Goal: Information Seeking & Learning: Learn about a topic

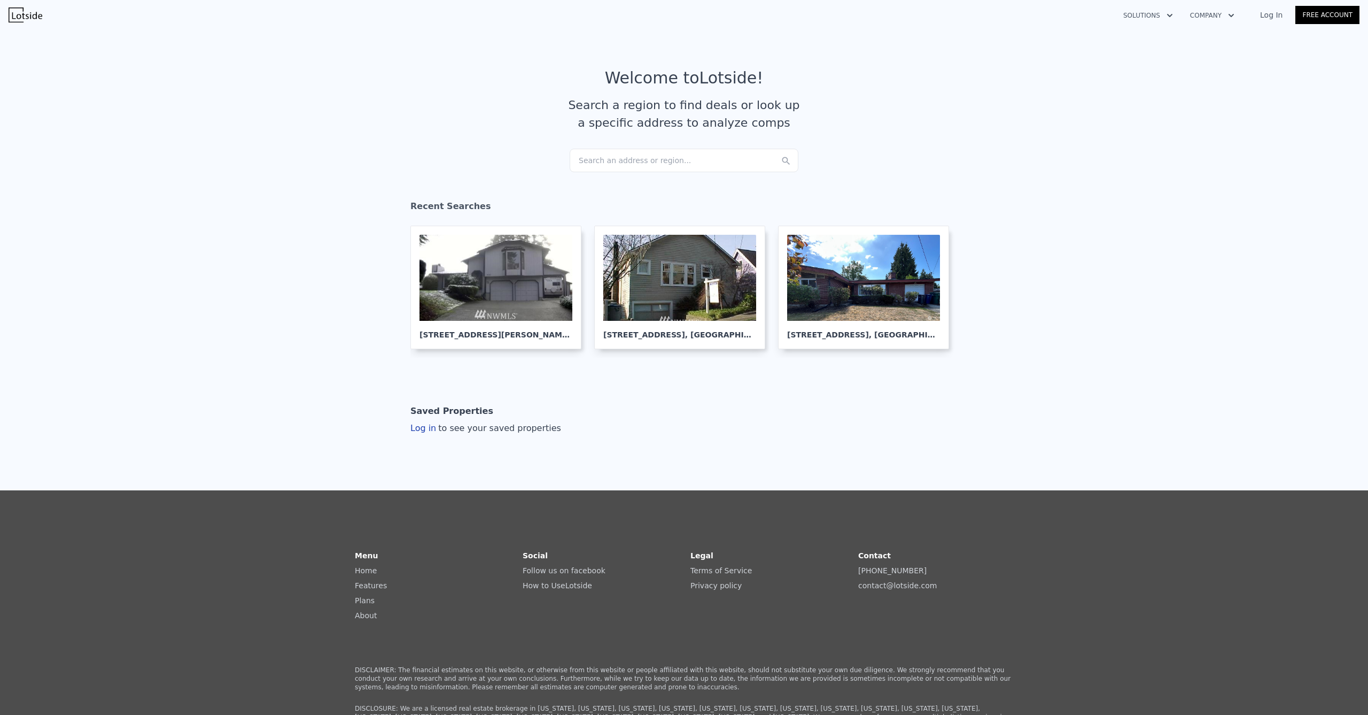
click at [671, 167] on div "Search an address or region..." at bounding box center [684, 161] width 229 height 24
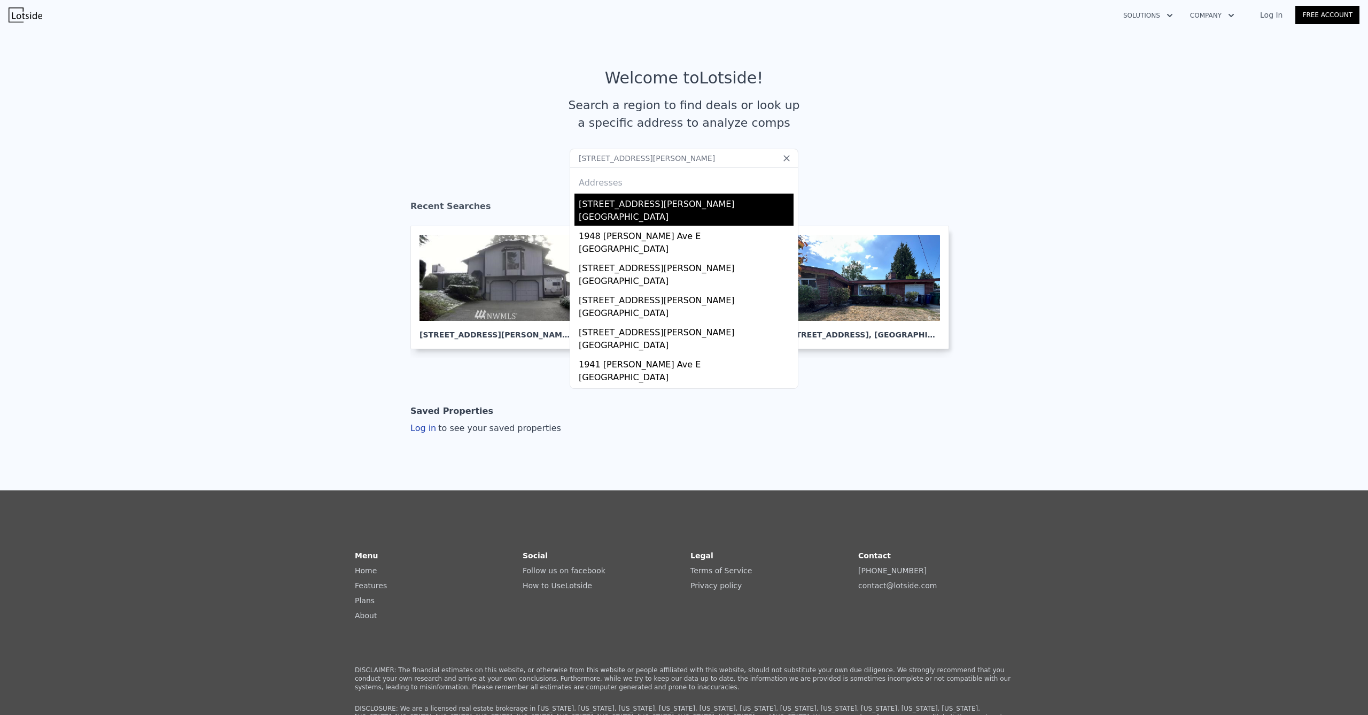
type input "[STREET_ADDRESS][PERSON_NAME]"
click at [615, 208] on div "[STREET_ADDRESS][PERSON_NAME]" at bounding box center [686, 201] width 215 height 17
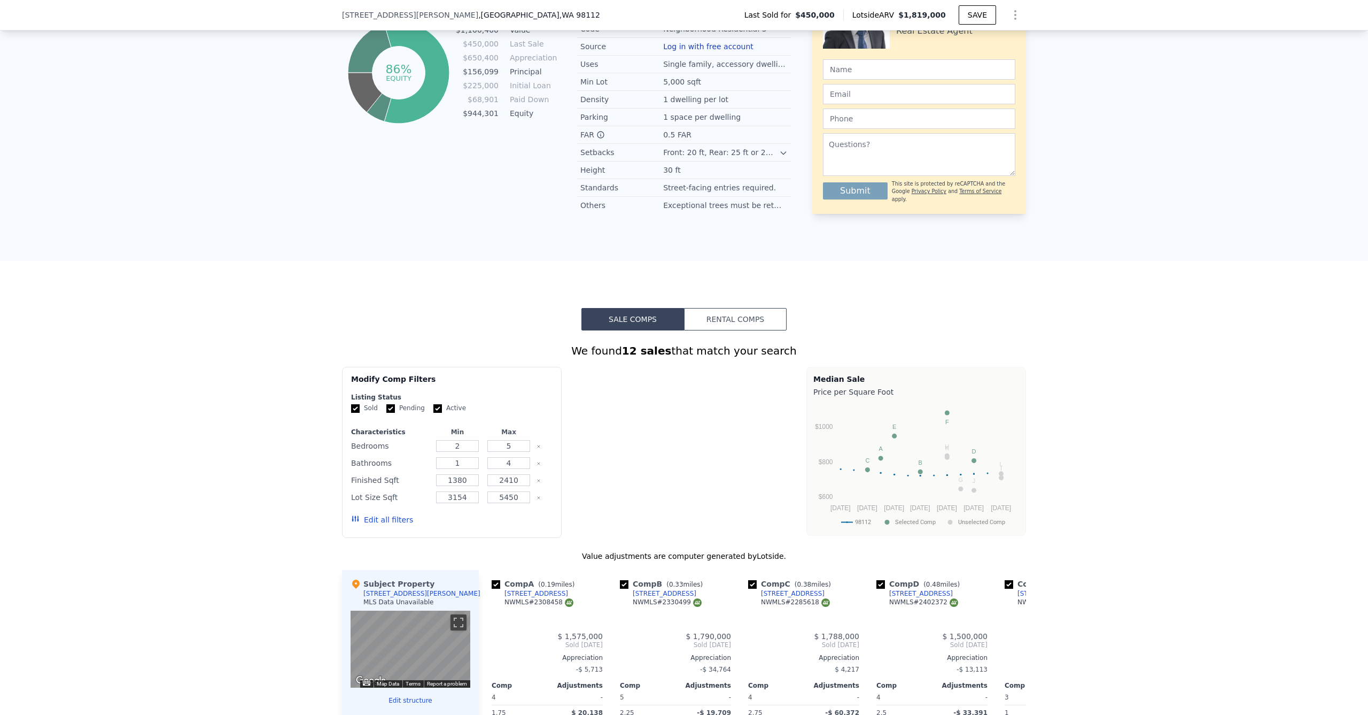
scroll to position [886, 0]
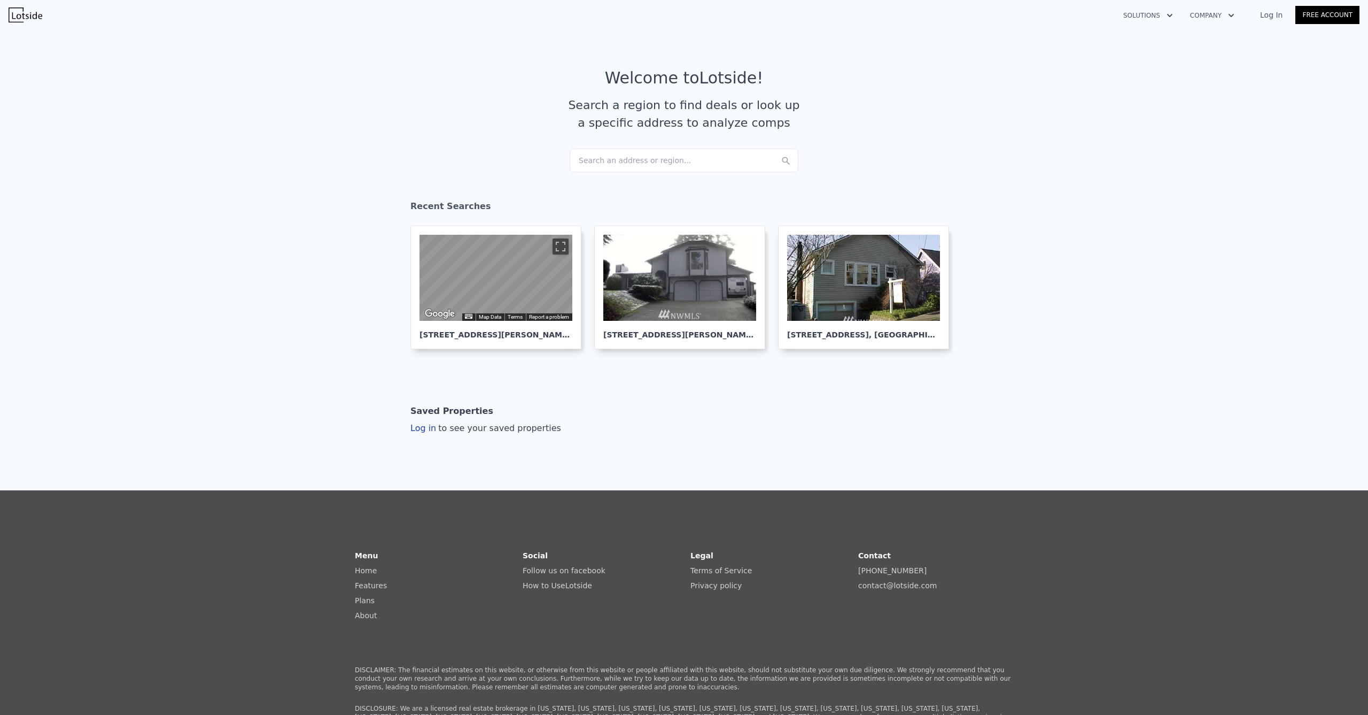
click at [702, 168] on div "Search an address or region..." at bounding box center [684, 161] width 229 height 24
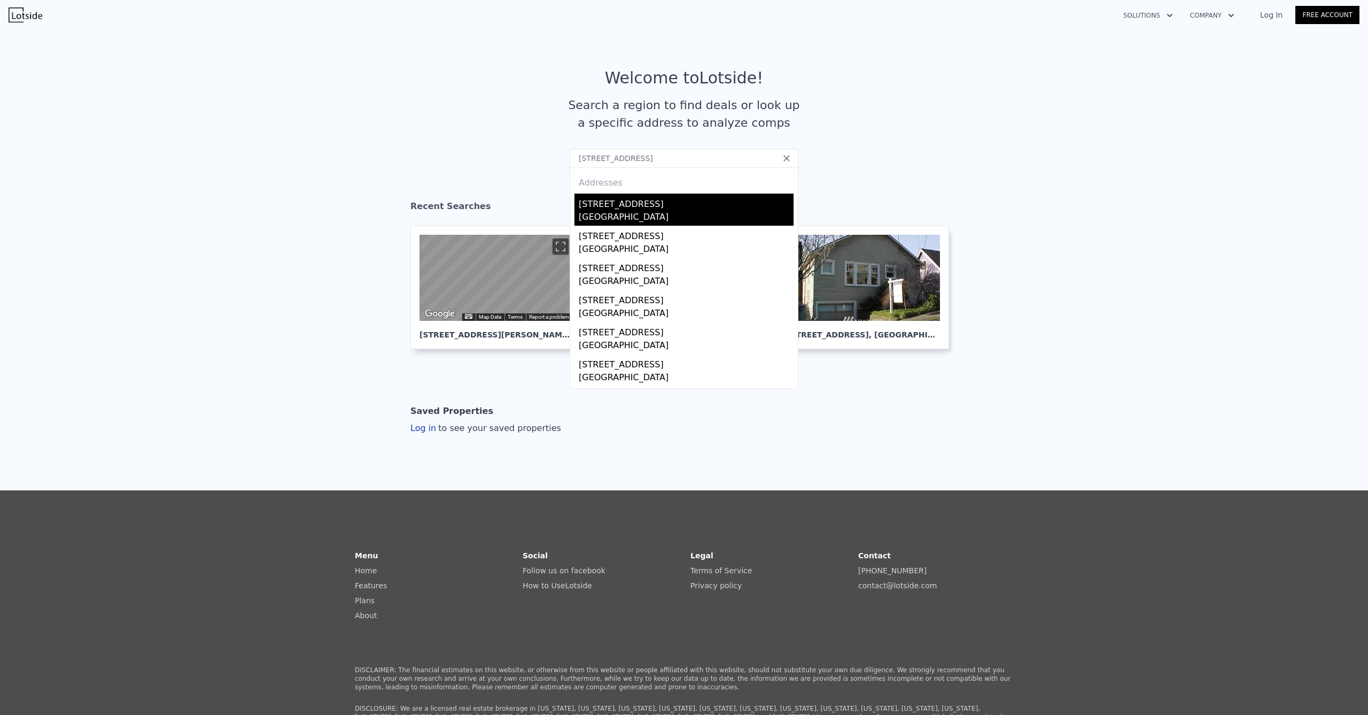
type input "[STREET_ADDRESS]"
click at [644, 203] on div "[STREET_ADDRESS]" at bounding box center [686, 201] width 215 height 17
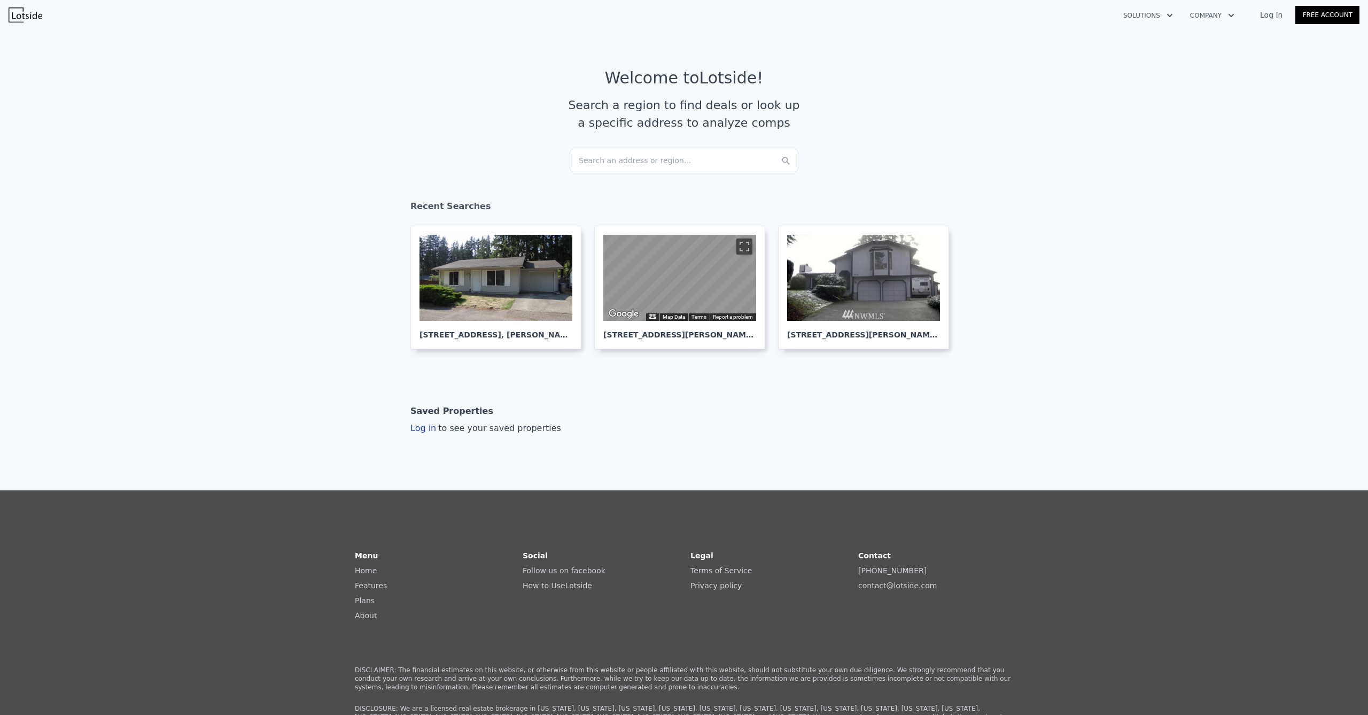
click at [617, 166] on div "Search an address or region..." at bounding box center [684, 161] width 229 height 24
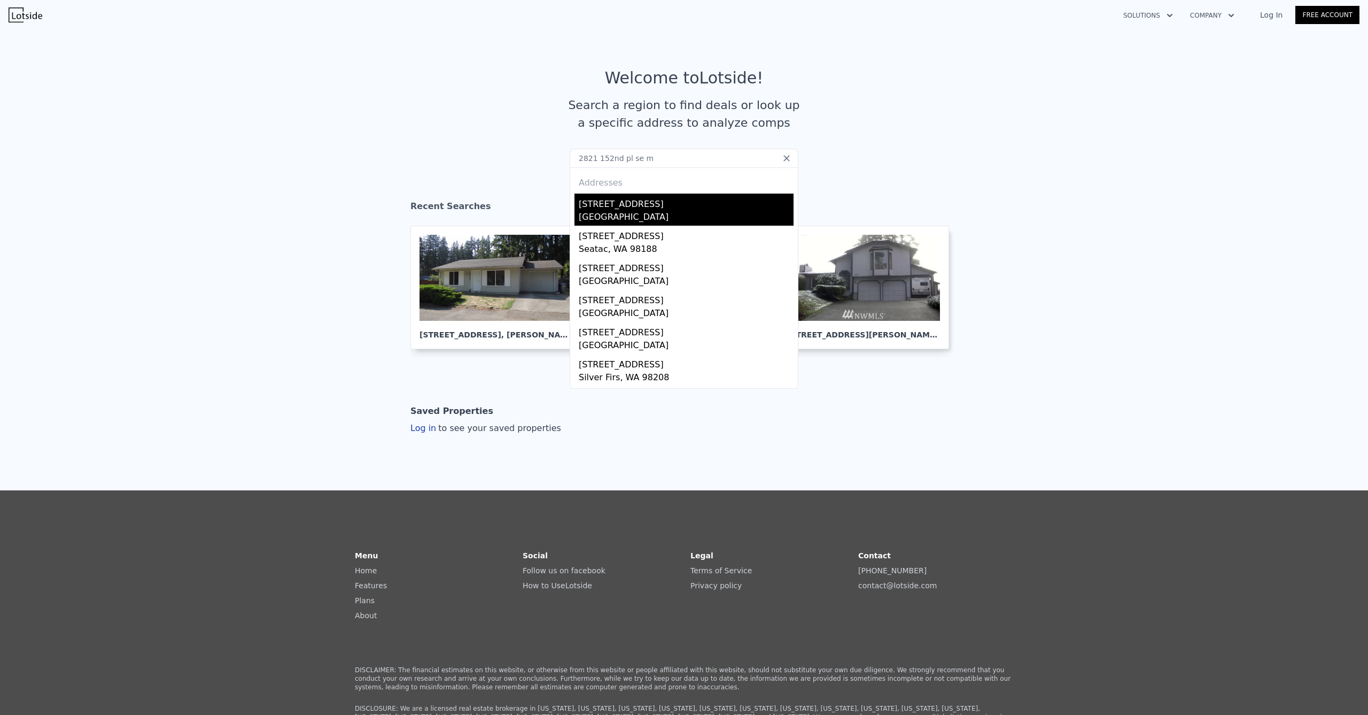
type input "2821 152nd pl se m"
click at [608, 203] on div "2821 152nd Pl SE" at bounding box center [686, 201] width 215 height 17
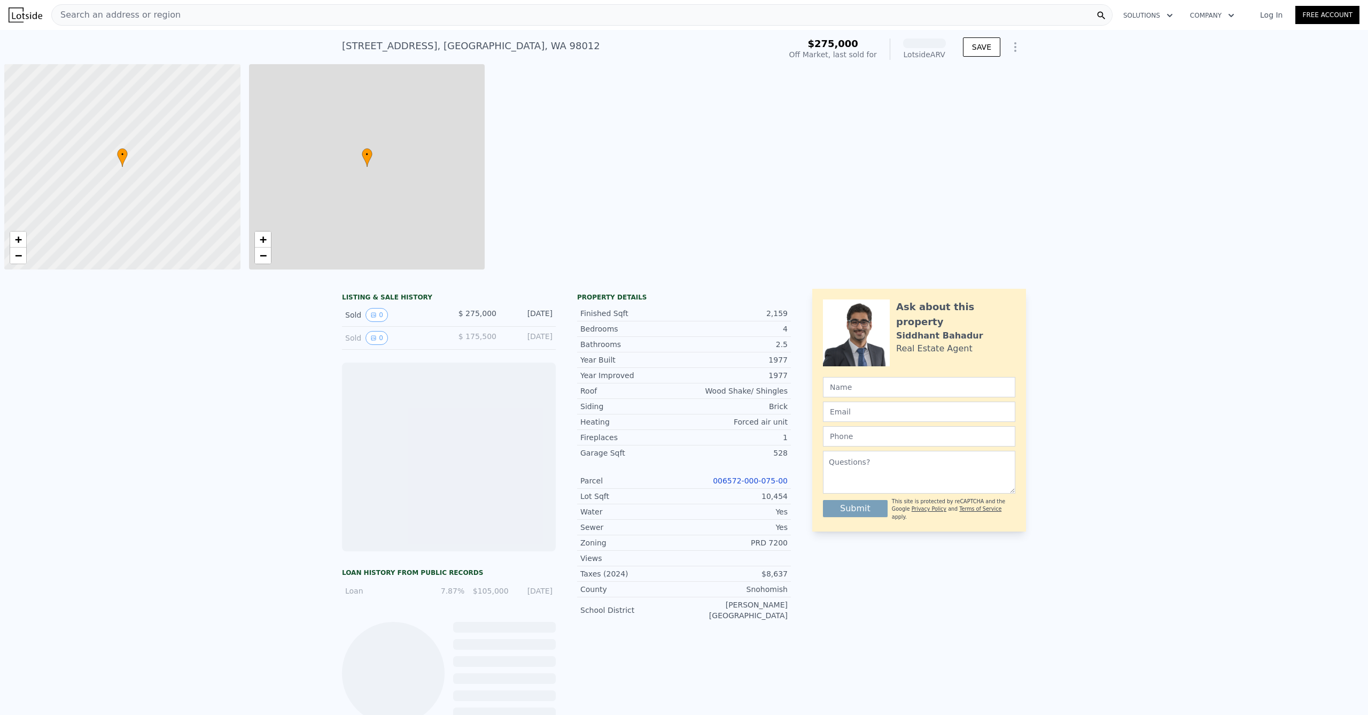
scroll to position [0, 4]
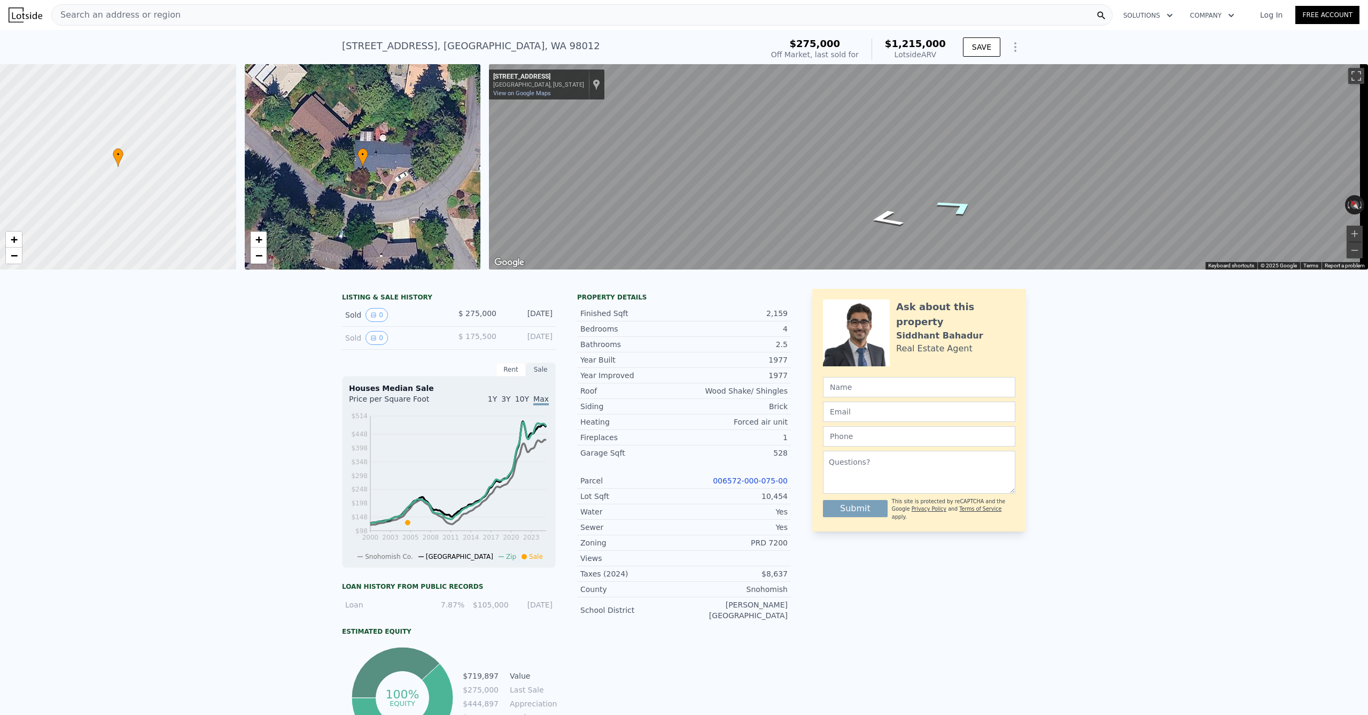
click at [955, 203] on div "Map" at bounding box center [928, 166] width 879 height 205
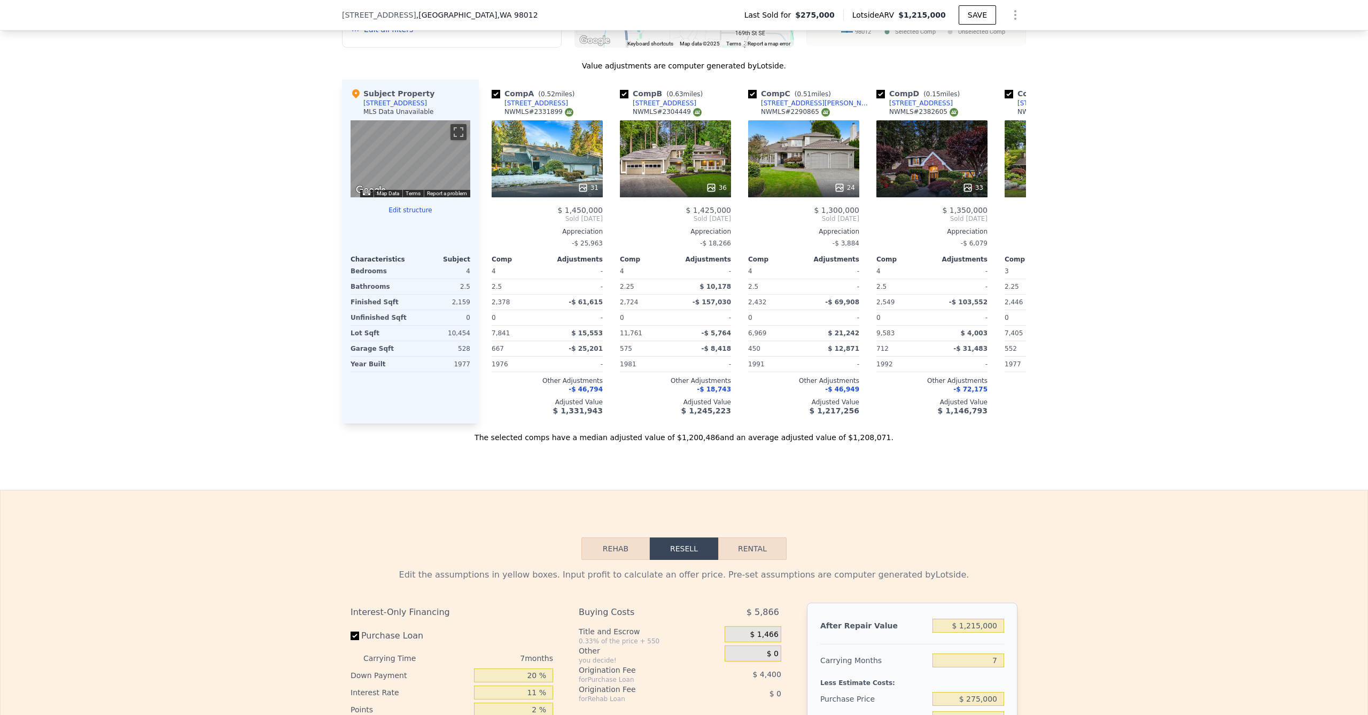
scroll to position [1452, 0]
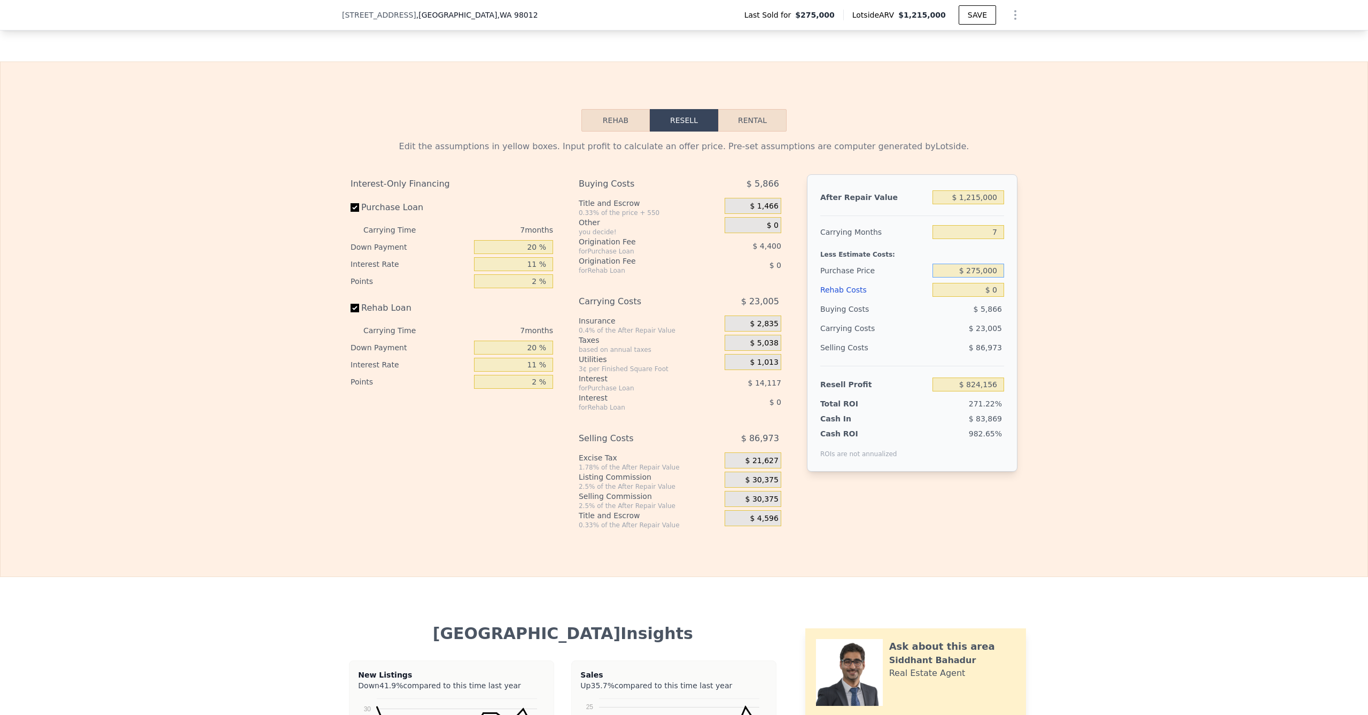
click at [966, 277] on input "$ 275,000" at bounding box center [969, 271] width 72 height 14
click at [967, 277] on input "$ 275,000" at bounding box center [969, 271] width 72 height 14
type input "$ 960,000"
drag, startPoint x: 951, startPoint y: 248, endPoint x: 986, endPoint y: 250, distance: 34.3
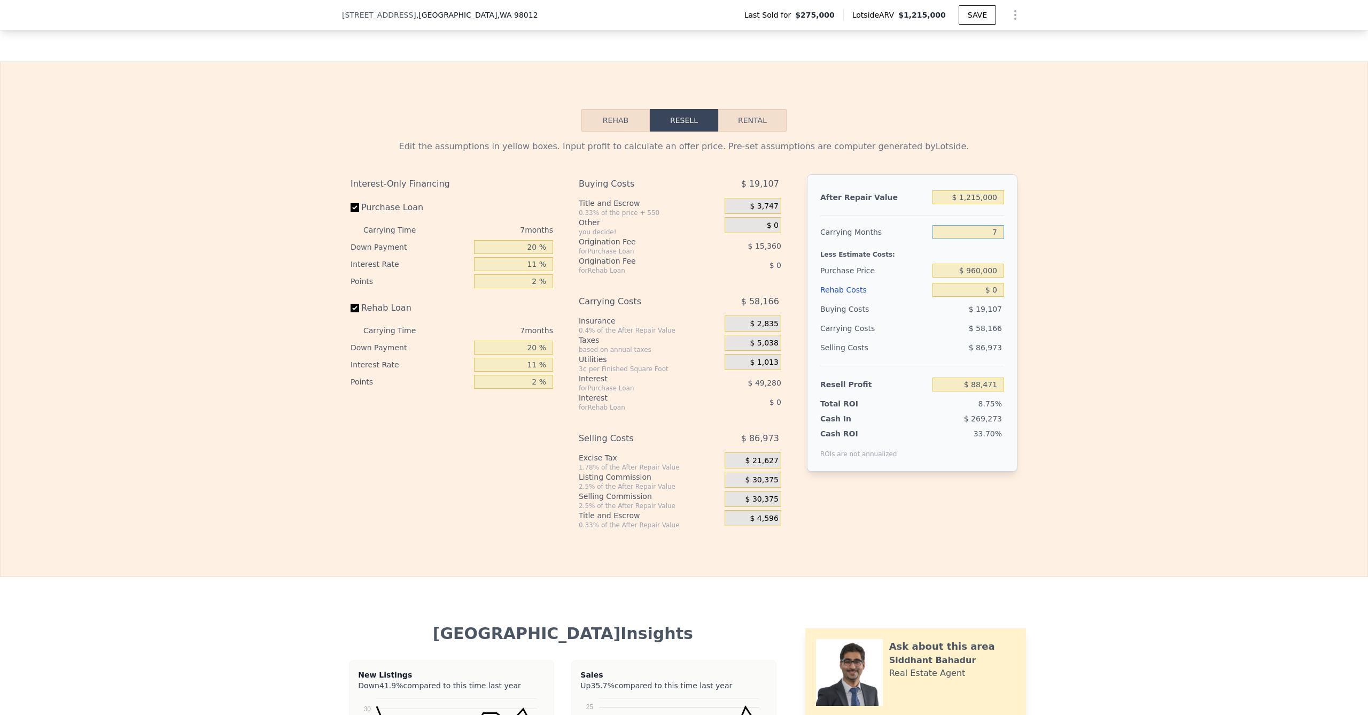
click at [953, 239] on input "7" at bounding box center [969, 232] width 72 height 14
type input "$ 90,754"
click at [986, 239] on input "7" at bounding box center [969, 232] width 72 height 14
click at [982, 239] on input "7" at bounding box center [969, 232] width 72 height 14
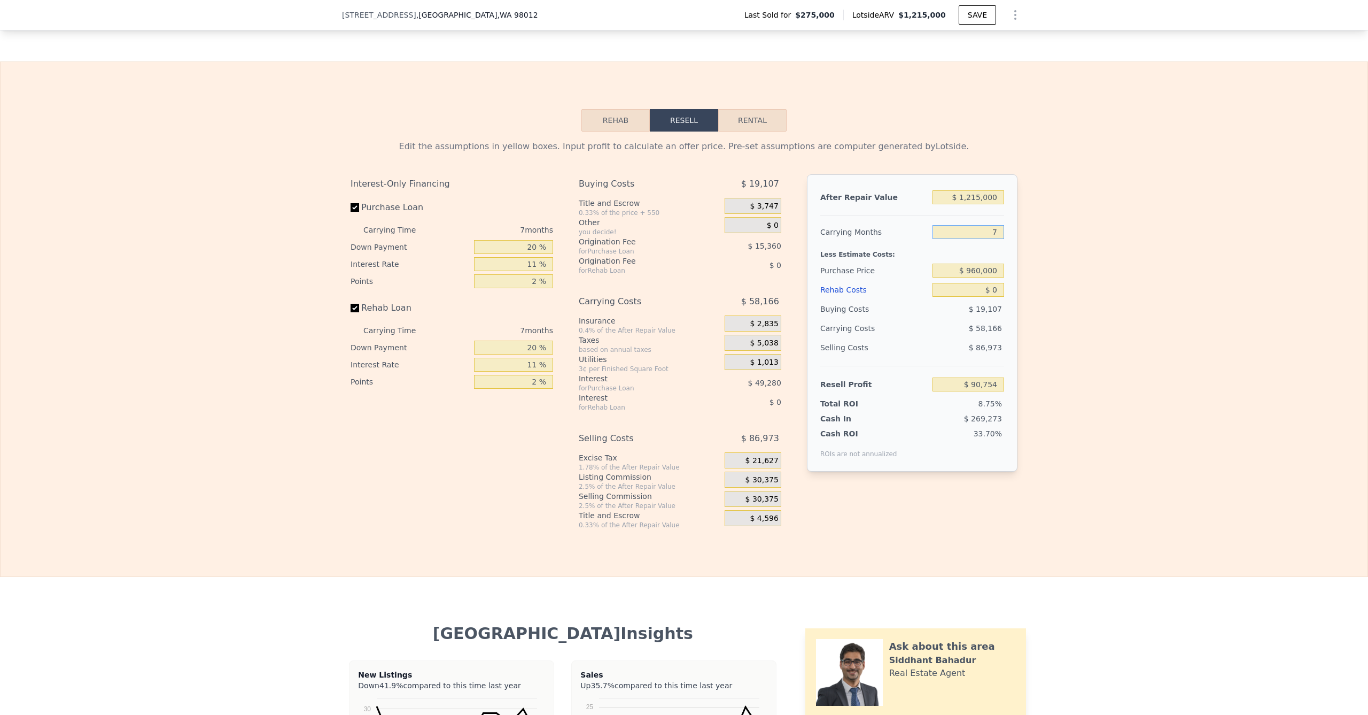
type input "6"
type input "$ 99,062"
click at [1079, 263] on div "Edit the assumptions in yellow boxes. Input profit to calculate an offer price.…" at bounding box center [684, 330] width 1367 height 398
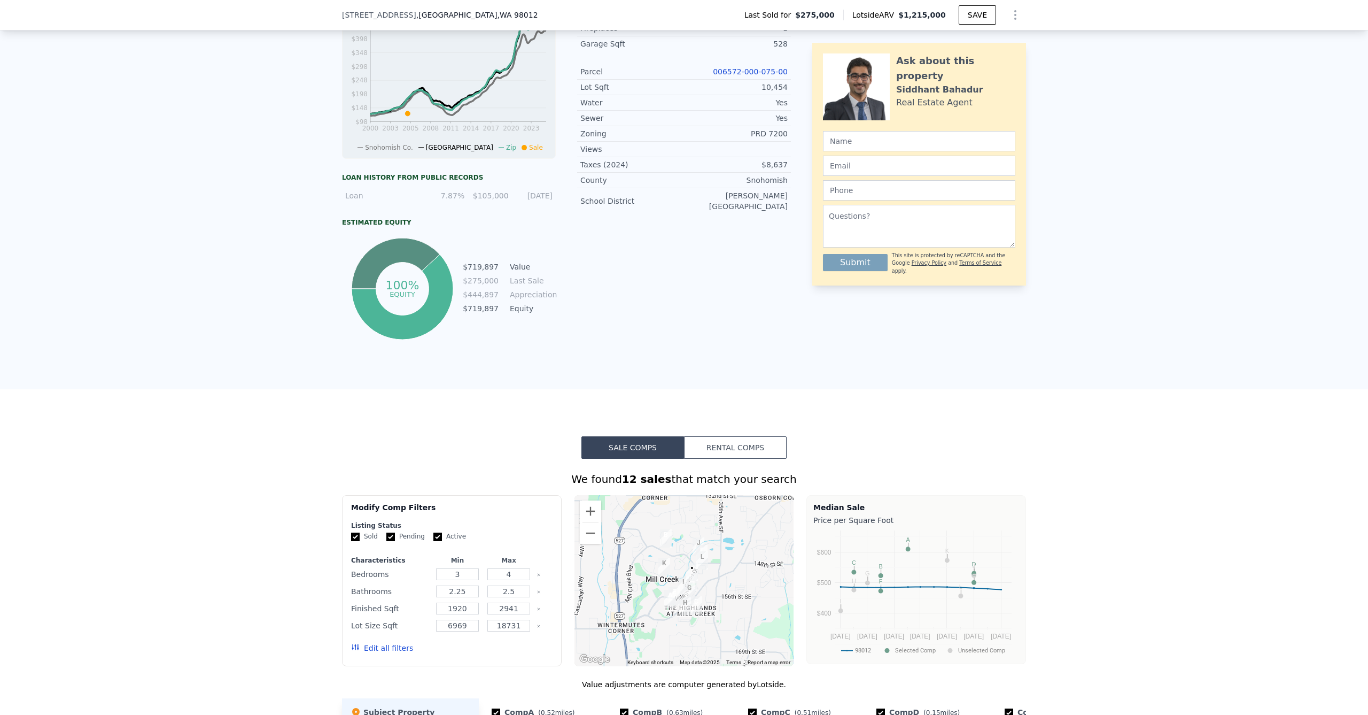
scroll to position [0, 0]
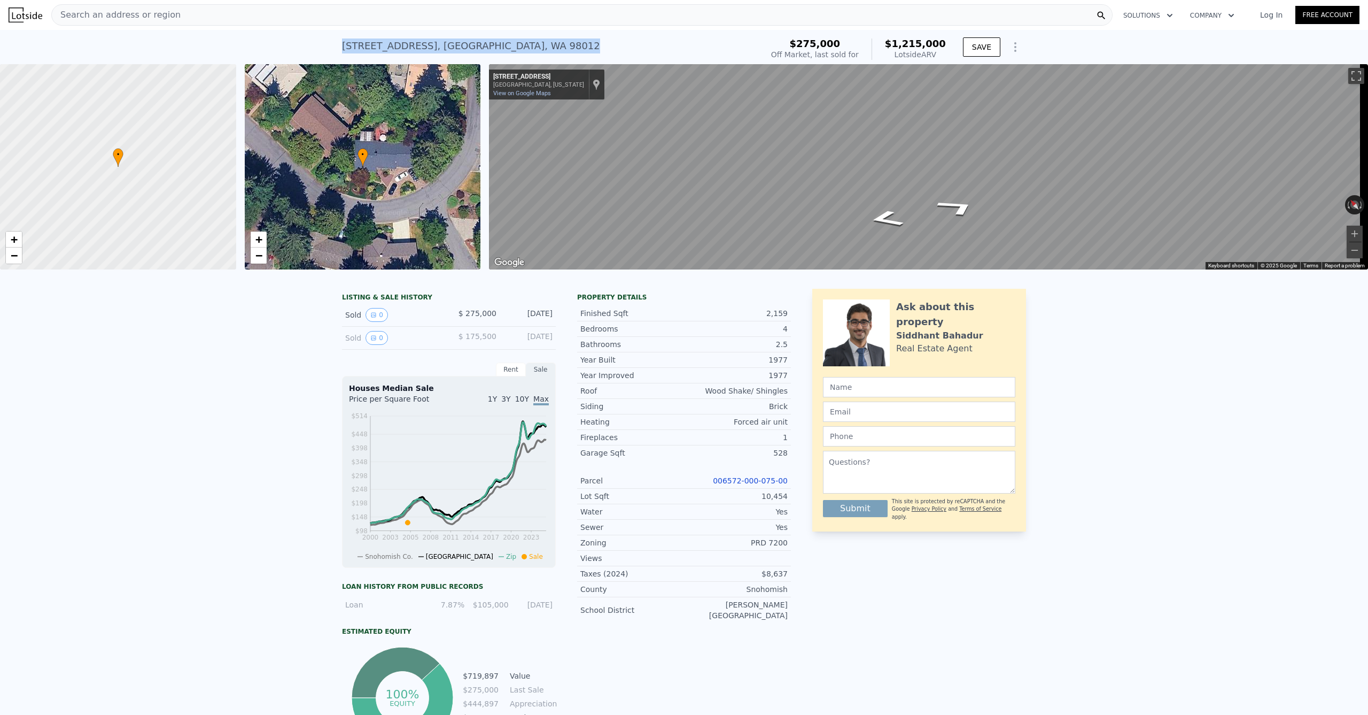
drag, startPoint x: 494, startPoint y: 42, endPoint x: 317, endPoint y: 42, distance: 176.9
click at [317, 42] on div "2821 152nd Pl SE , Mill Creek , WA 98012 Sold Jun 2005 for $275k (~ARV $1.215m …" at bounding box center [684, 47] width 1368 height 34
copy div "2821 152nd Pl SE , Mill Creek , WA 98012 Sold Jun 2005 for $275k (~ARV $1.215m )"
type input "7"
type input "$ 824,156"
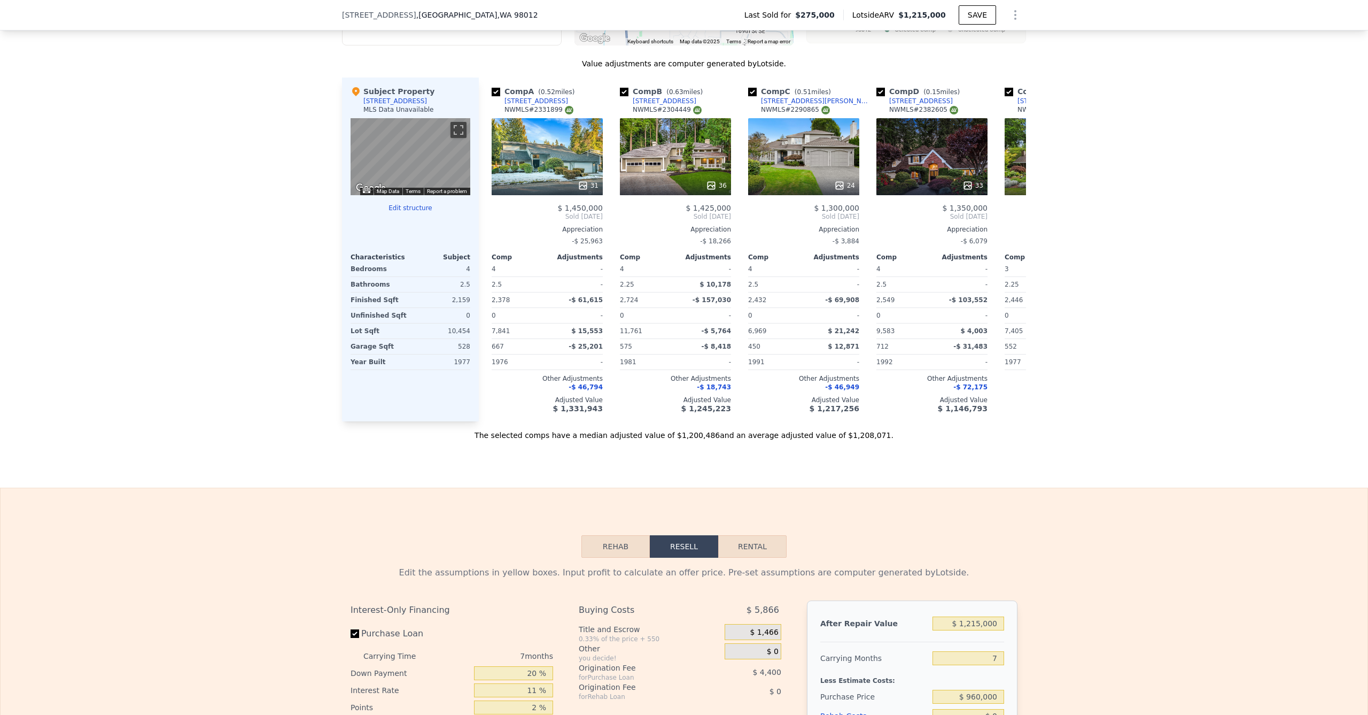
scroll to position [1333, 0]
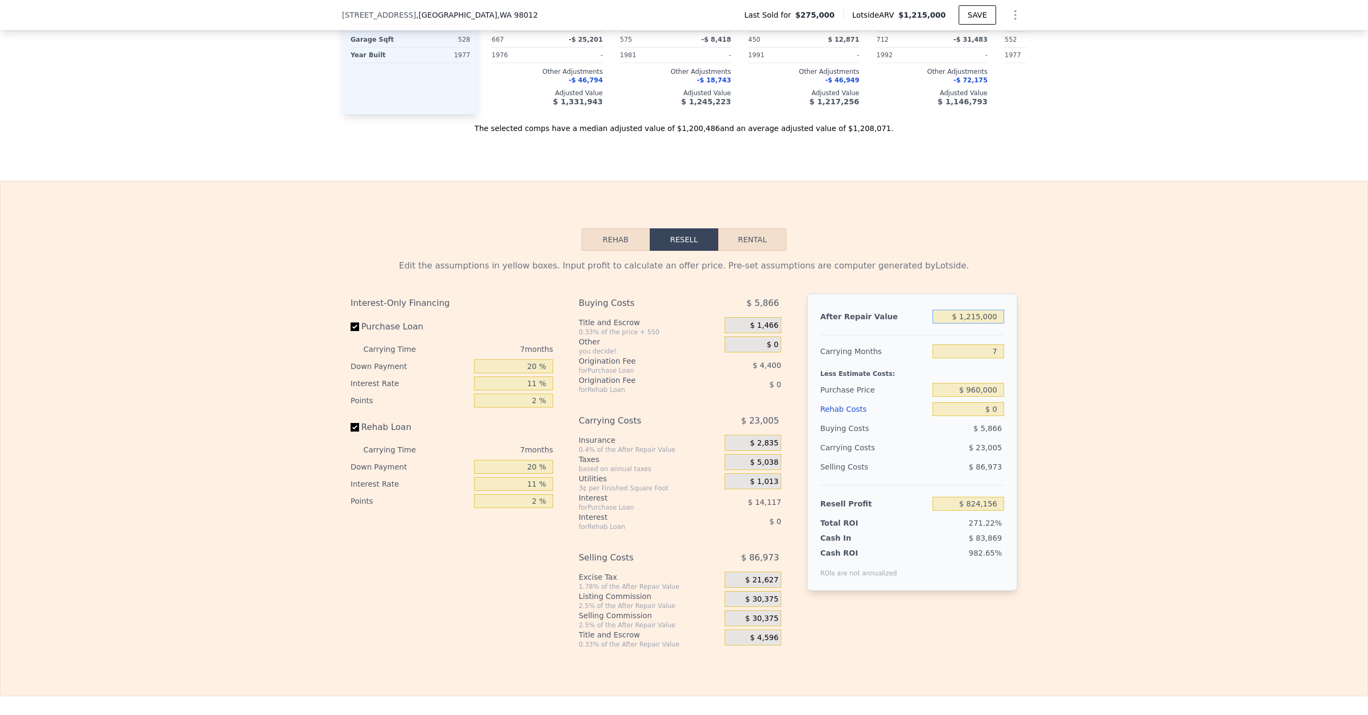
drag, startPoint x: 976, startPoint y: 335, endPoint x: 967, endPoint y: 336, distance: 9.1
click at [967, 323] on input "$ 1,215,000" at bounding box center [969, 316] width 72 height 14
type input "$ 110,000"
type input "-$ 199,667"
type input "$ 1,100,000"
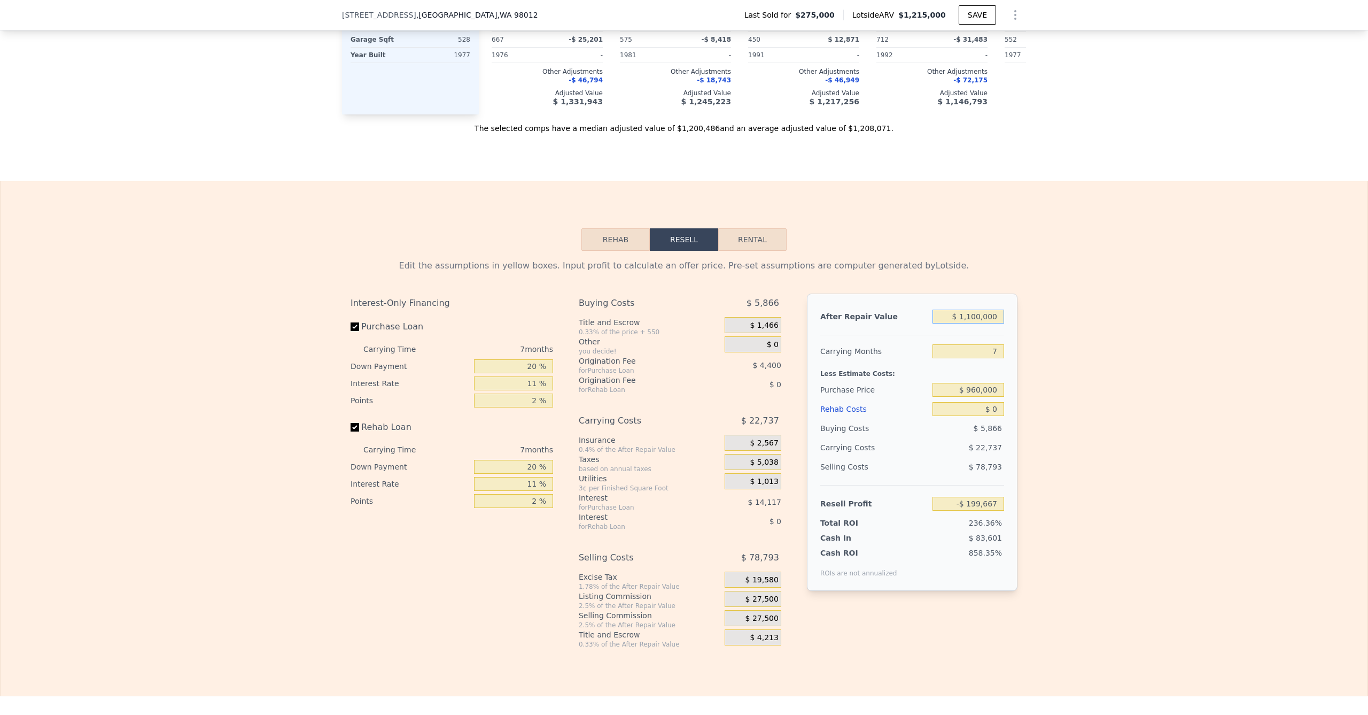
type input "$ 717,604"
click at [1064, 475] on div "Edit the assumptions in yellow boxes. Input profit to calculate an offer price.…" at bounding box center [684, 450] width 1367 height 398
click at [981, 416] on input "$ 0" at bounding box center [969, 409] width 72 height 14
type input "$ 150"
type input "$ 717,445"
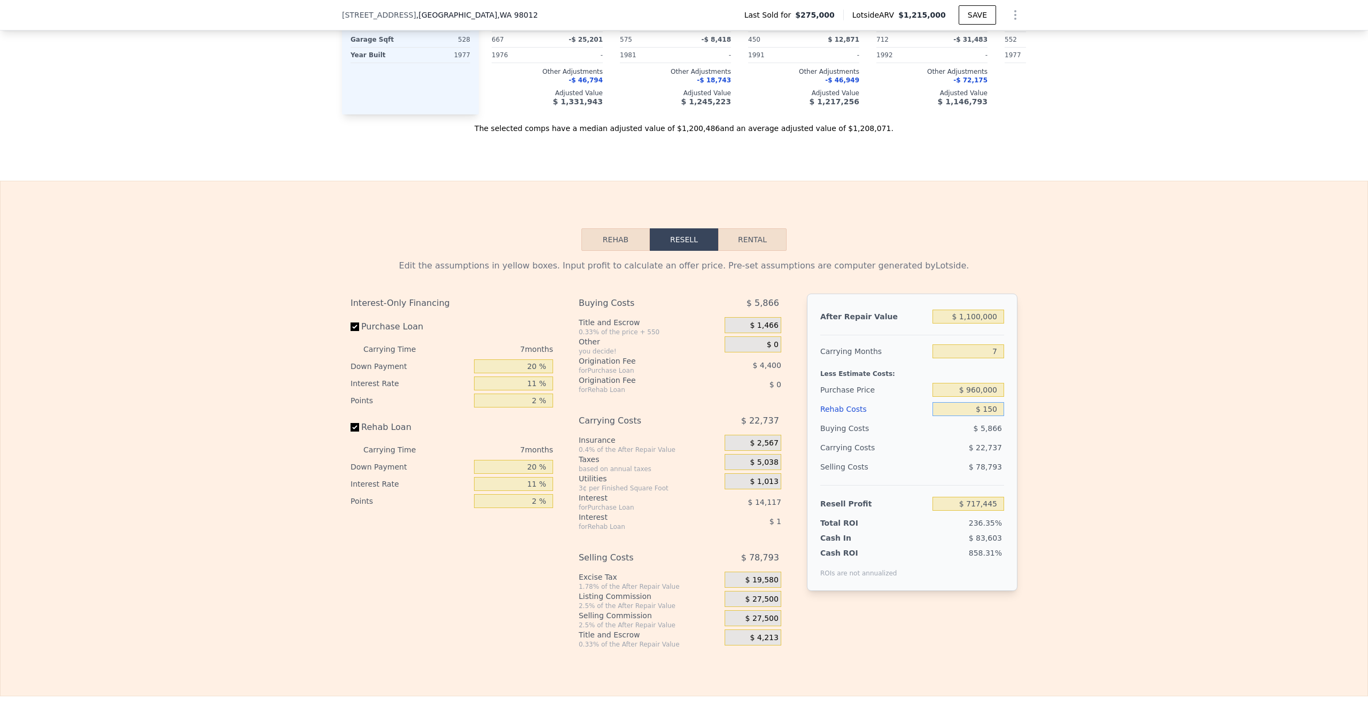
type input "$ 1,500"
type input "$ 716,003"
type input "$ 15,000"
type input "$ 701,594"
type input "$ 150,000"
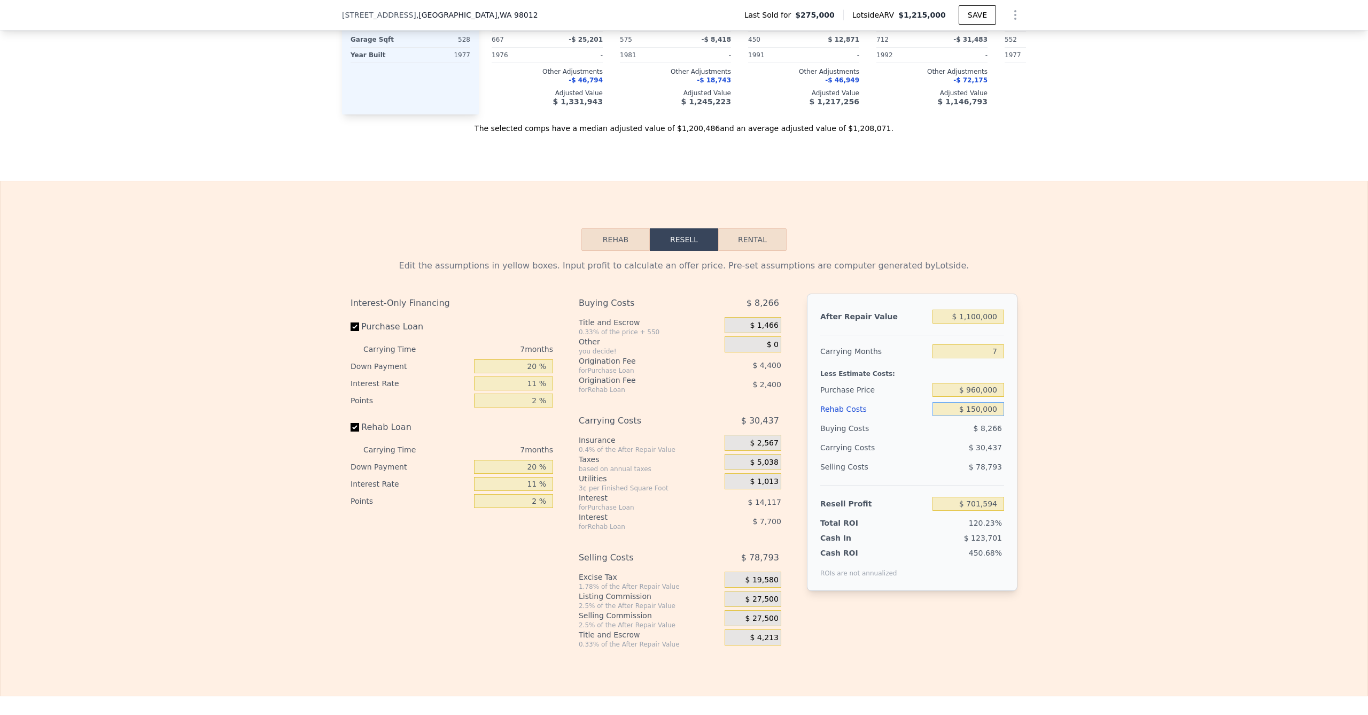
type input "$ 557,504"
click at [1118, 463] on div "Edit the assumptions in yellow boxes. Input profit to calculate an offer price.…" at bounding box center [684, 450] width 1367 height 398
click at [971, 397] on input "$ 960,000" at bounding box center [969, 390] width 72 height 14
type input "$ 960,000"
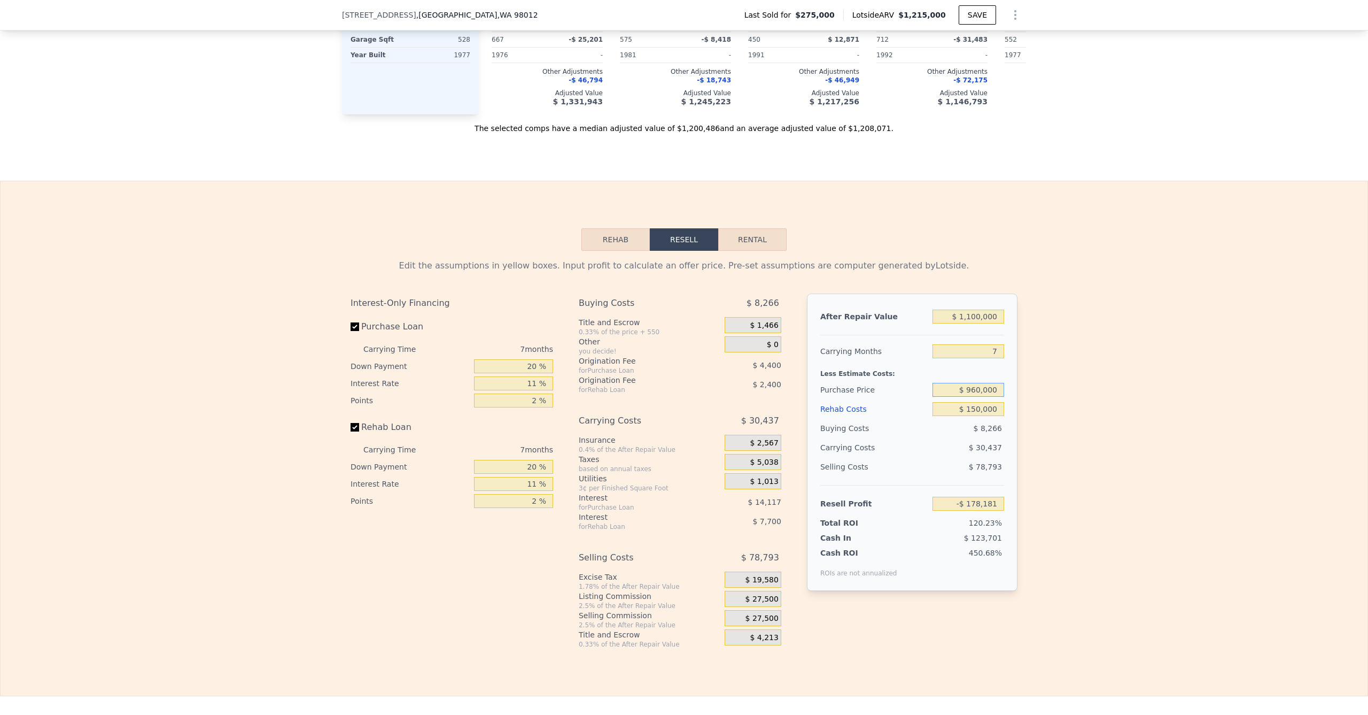
type input "-$ 175,898"
click at [1089, 415] on div "Edit the assumptions in yellow boxes. Input profit to calculate an offer price.…" at bounding box center [684, 450] width 1367 height 398
drag, startPoint x: 988, startPoint y: 366, endPoint x: 994, endPoint y: 368, distance: 6.3
click at [993, 358] on input "7" at bounding box center [969, 351] width 72 height 14
type input "5"
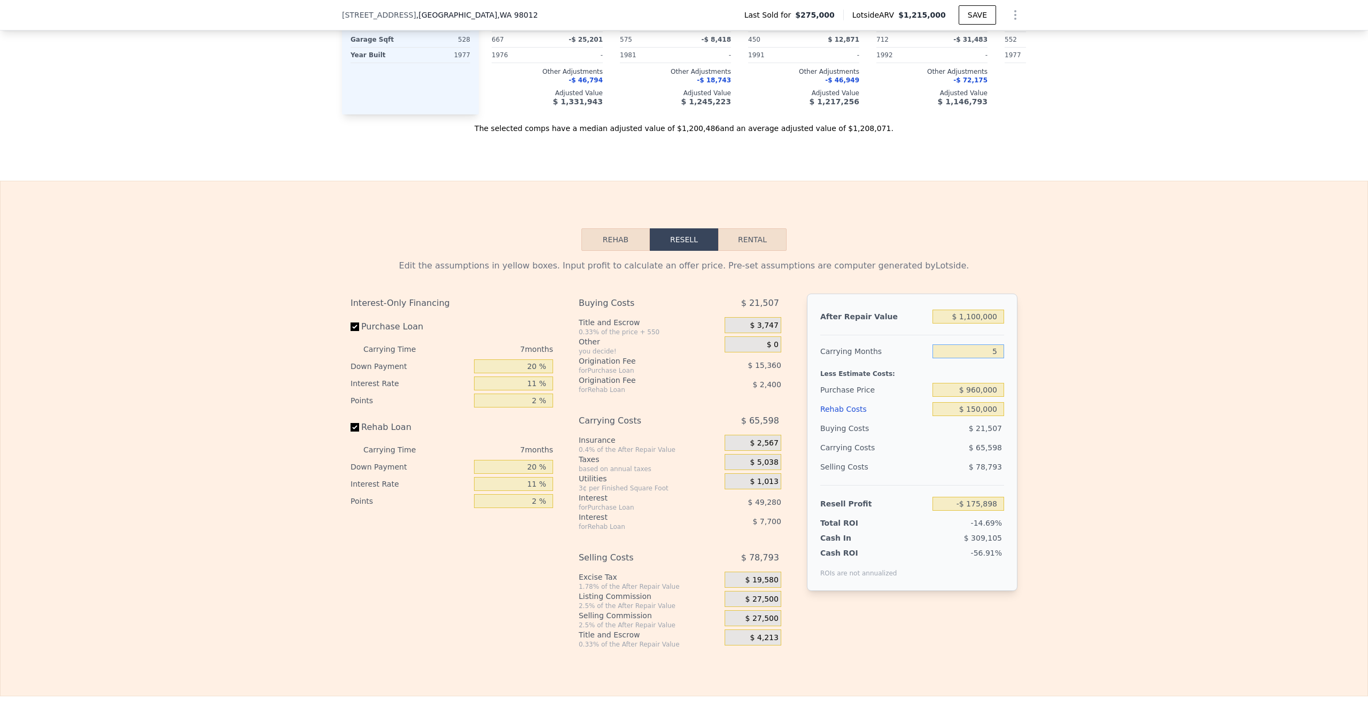
type input "-$ 157,156"
click at [1062, 448] on div "Edit the assumptions in yellow boxes. Input profit to calculate an offer price.…" at bounding box center [684, 450] width 1367 height 398
drag, startPoint x: 981, startPoint y: 367, endPoint x: 1034, endPoint y: 377, distance: 53.8
click at [1006, 374] on div "After Repair Value $ 1,100,000 Carrying Months 5 Less Estimate Costs: Purchase …" at bounding box center [912, 441] width 211 height 297
type input "6"
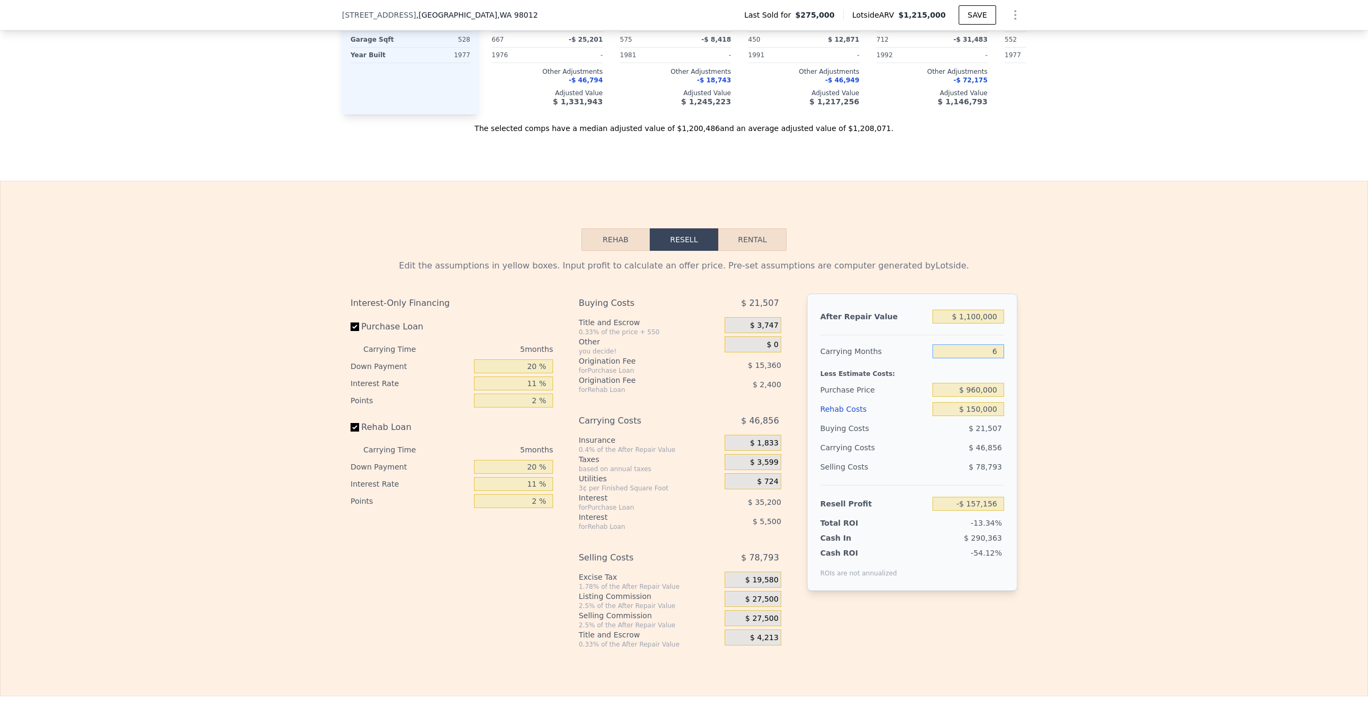
type input "-$ 166,528"
type input "6"
click at [1129, 438] on div "Edit the assumptions in yellow boxes. Input profit to calculate an offer price.…" at bounding box center [684, 450] width 1367 height 398
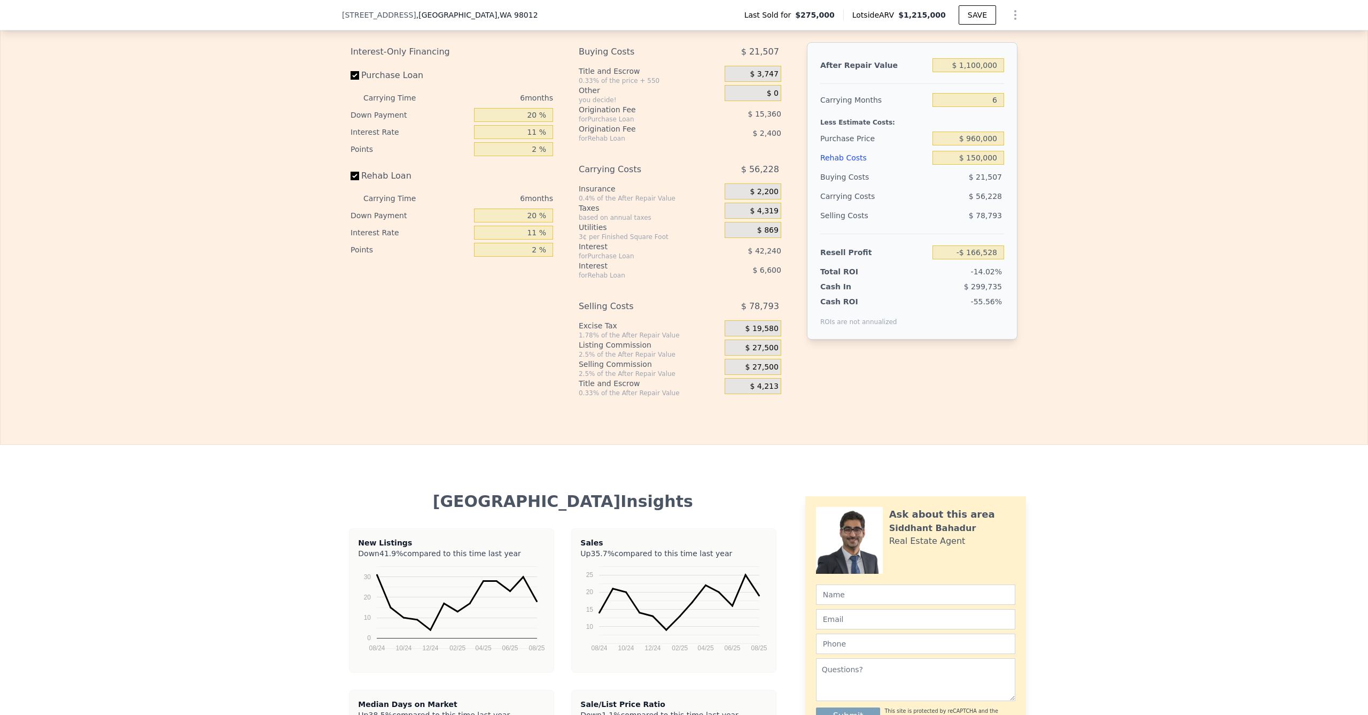
scroll to position [1565, 0]
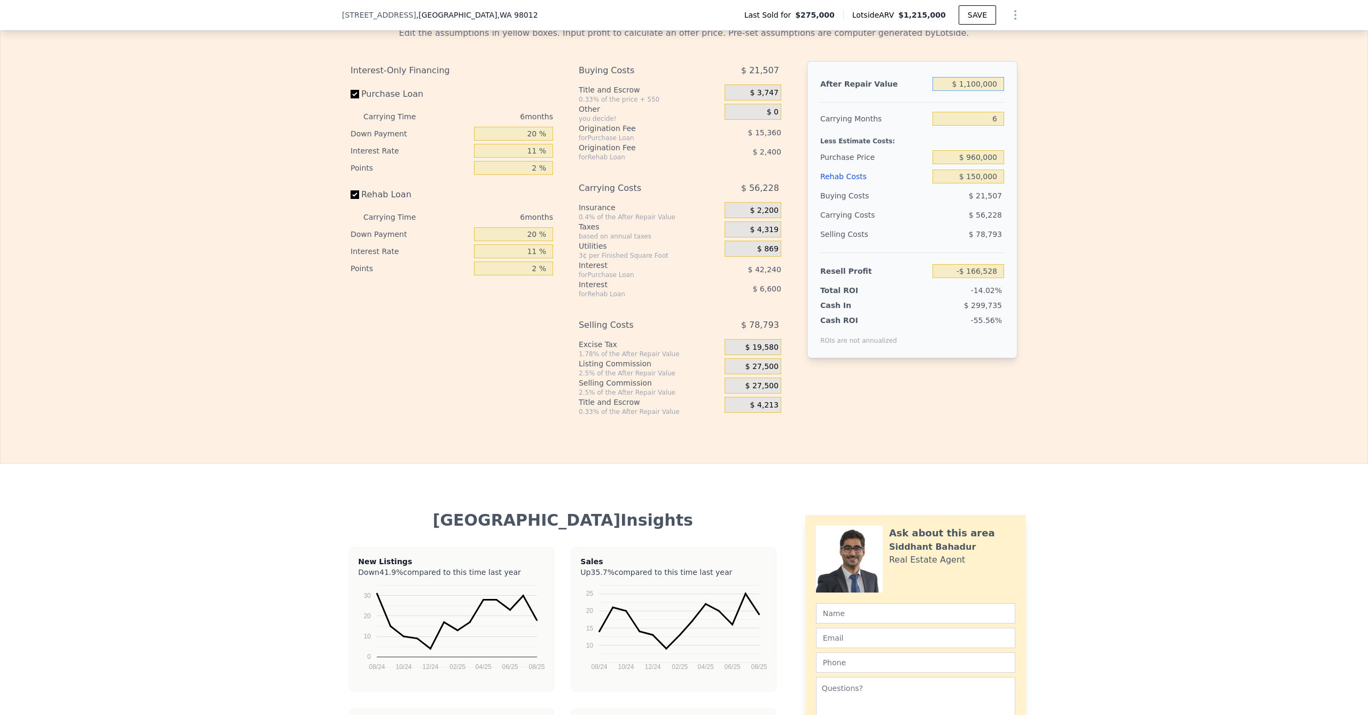
click at [971, 91] on input "$ 1,100,000" at bounding box center [969, 84] width 72 height 14
type input "$ 100,000"
type input "-$ 1,093,398"
type input "$ 1,200,000"
type input "-$ 73,841"
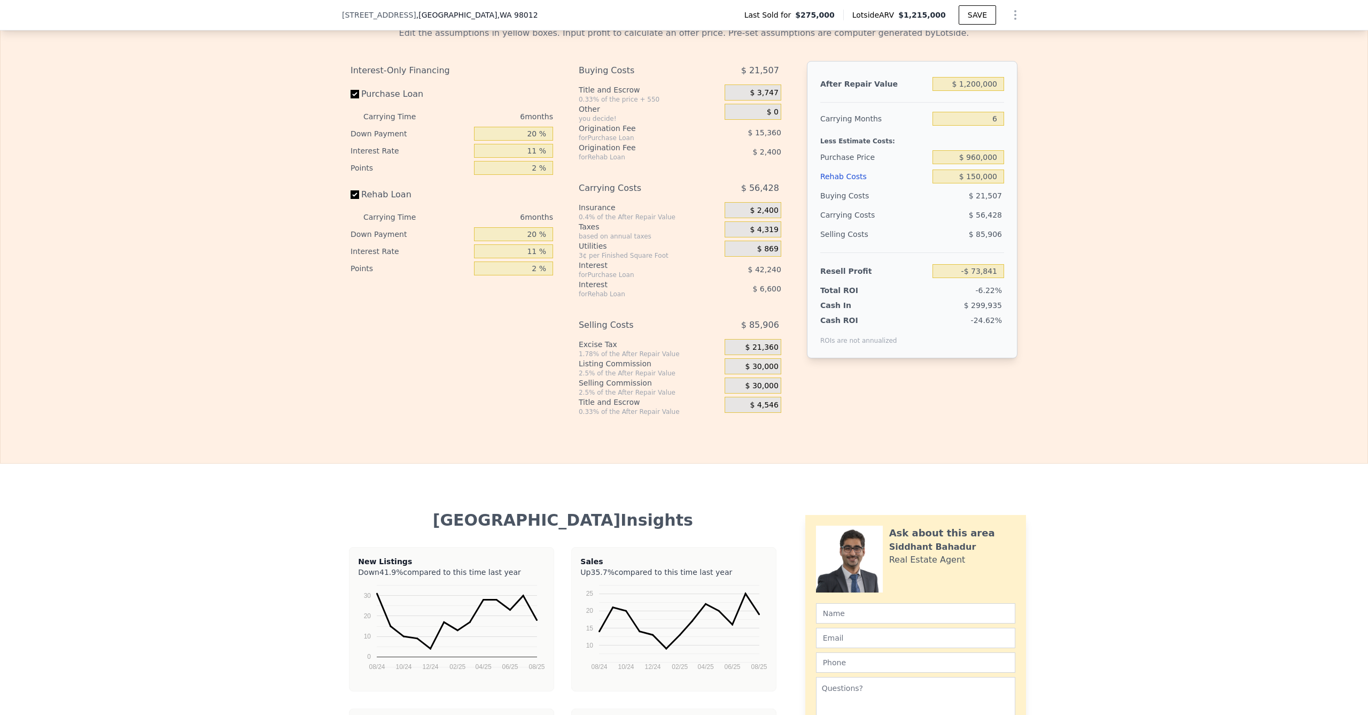
click at [1079, 223] on div "Edit the assumptions in yellow boxes. Input profit to calculate an offer price.…" at bounding box center [684, 217] width 1367 height 398
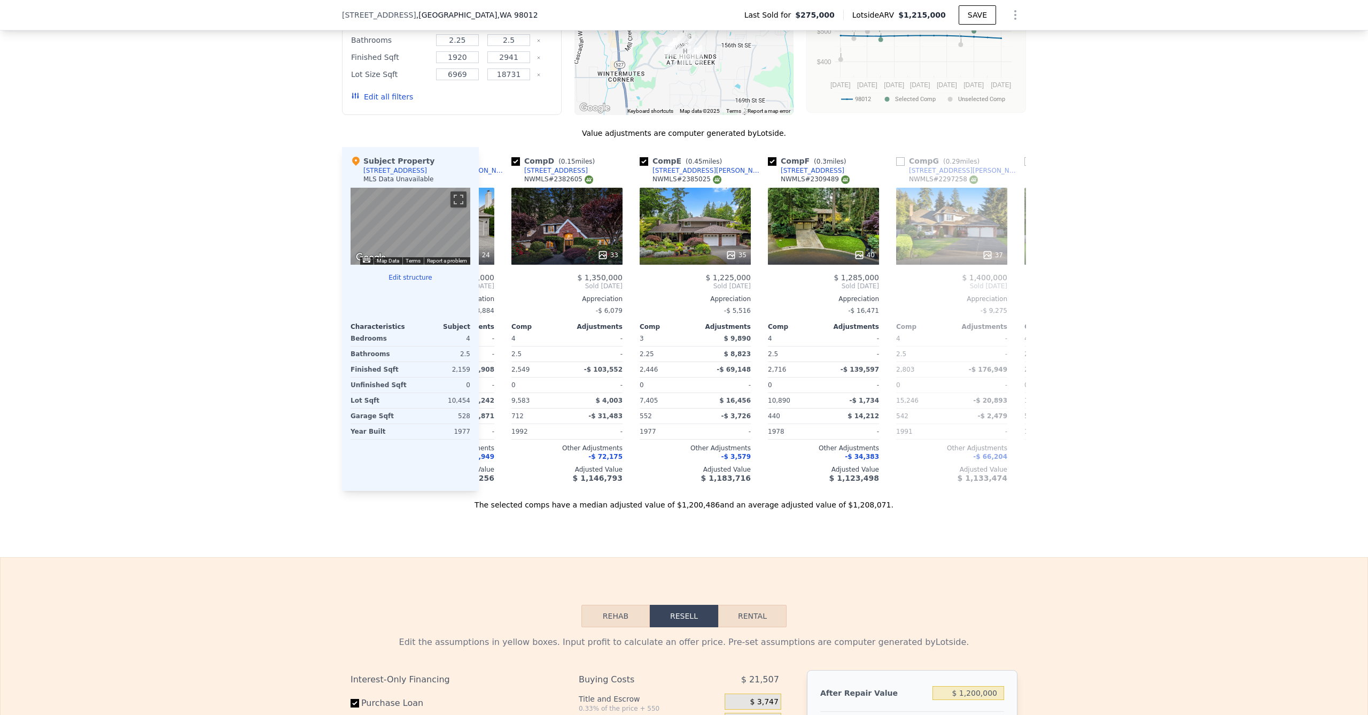
scroll to position [0, 367]
click at [666, 247] on div "35" at bounding box center [693, 226] width 111 height 77
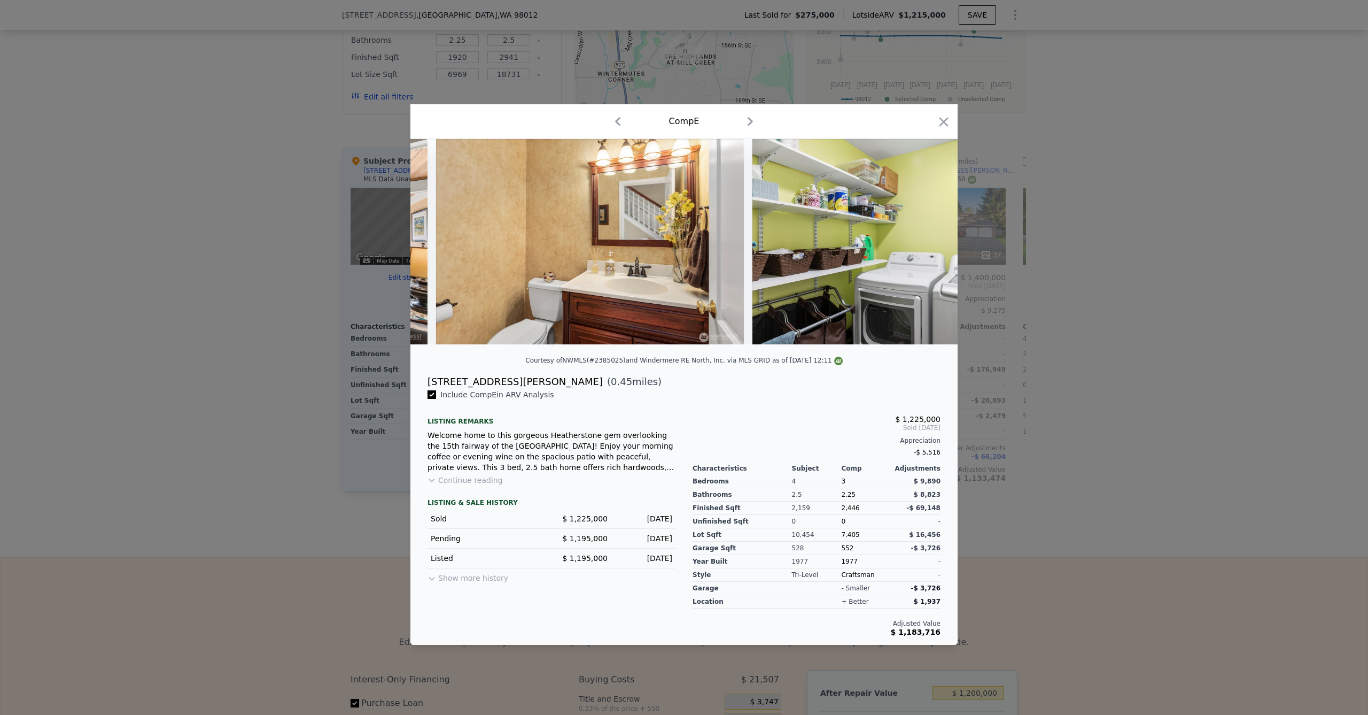
scroll to position [0, 4935]
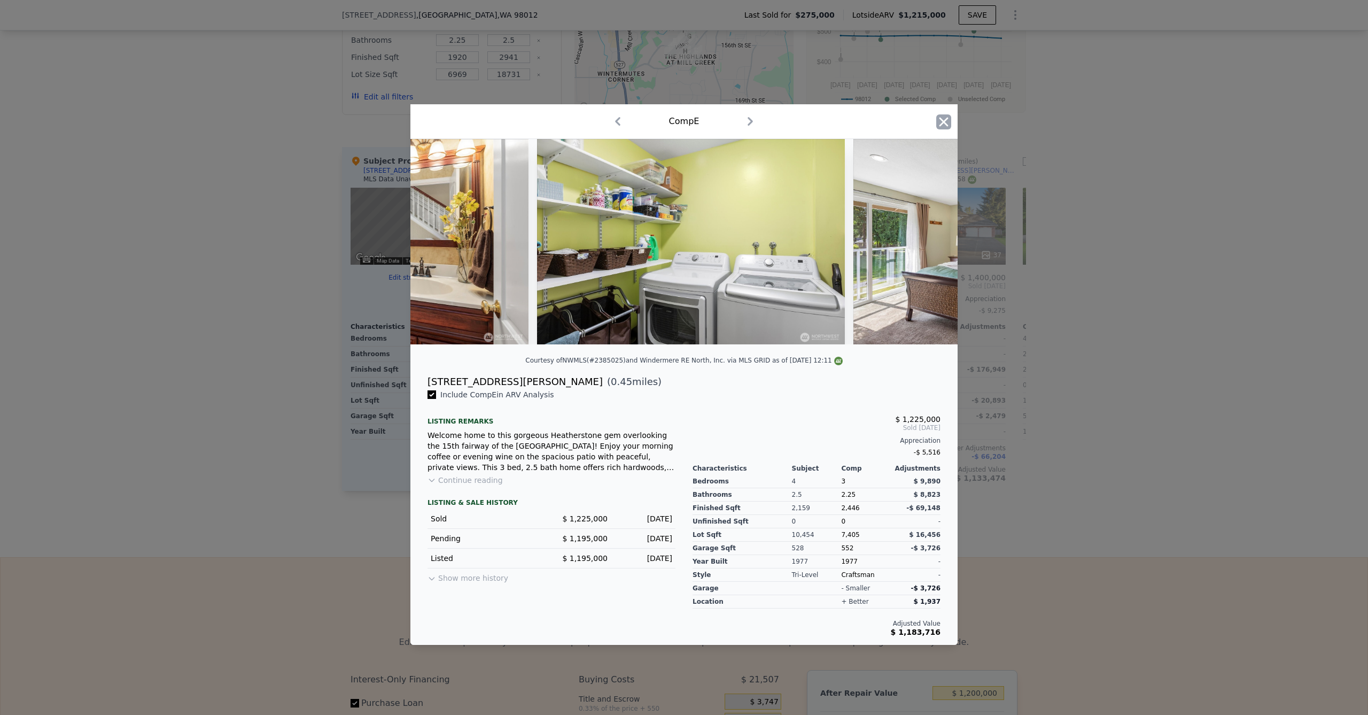
click at [943, 114] on icon "button" at bounding box center [943, 121] width 15 height 15
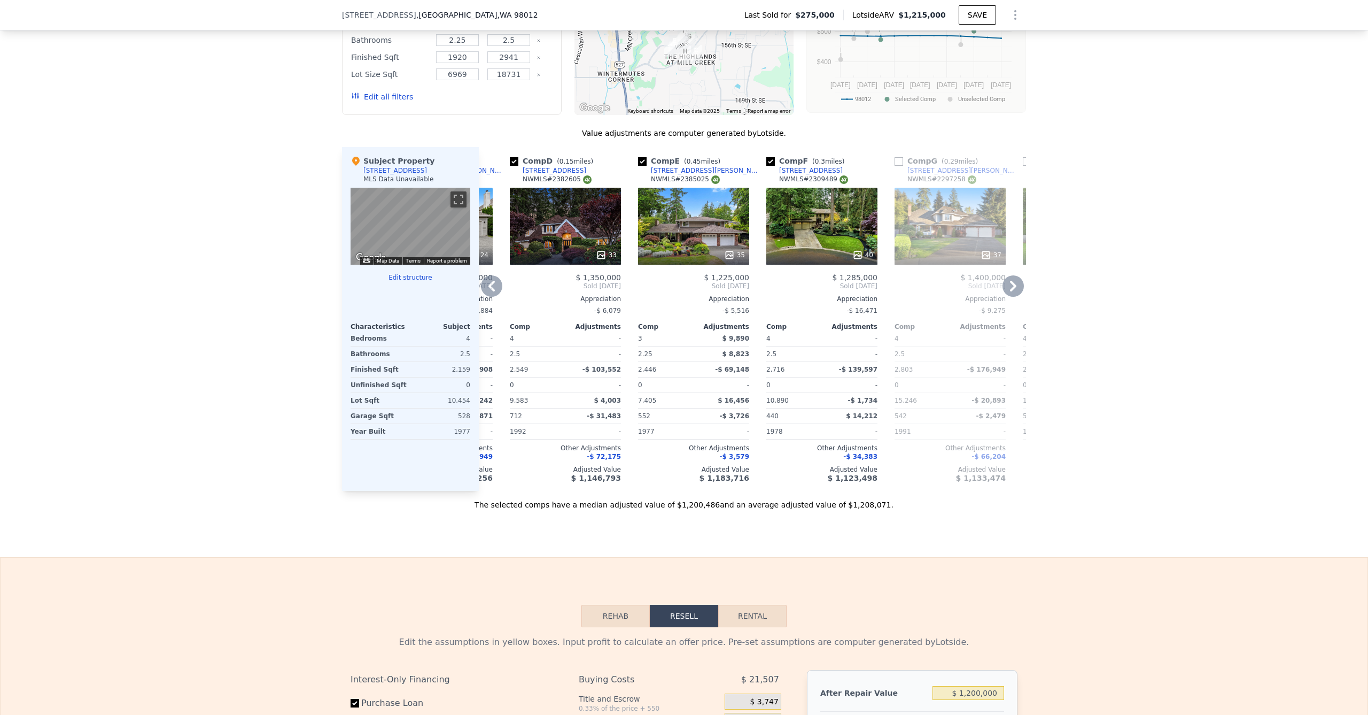
click at [810, 253] on div "40" at bounding box center [822, 226] width 111 height 77
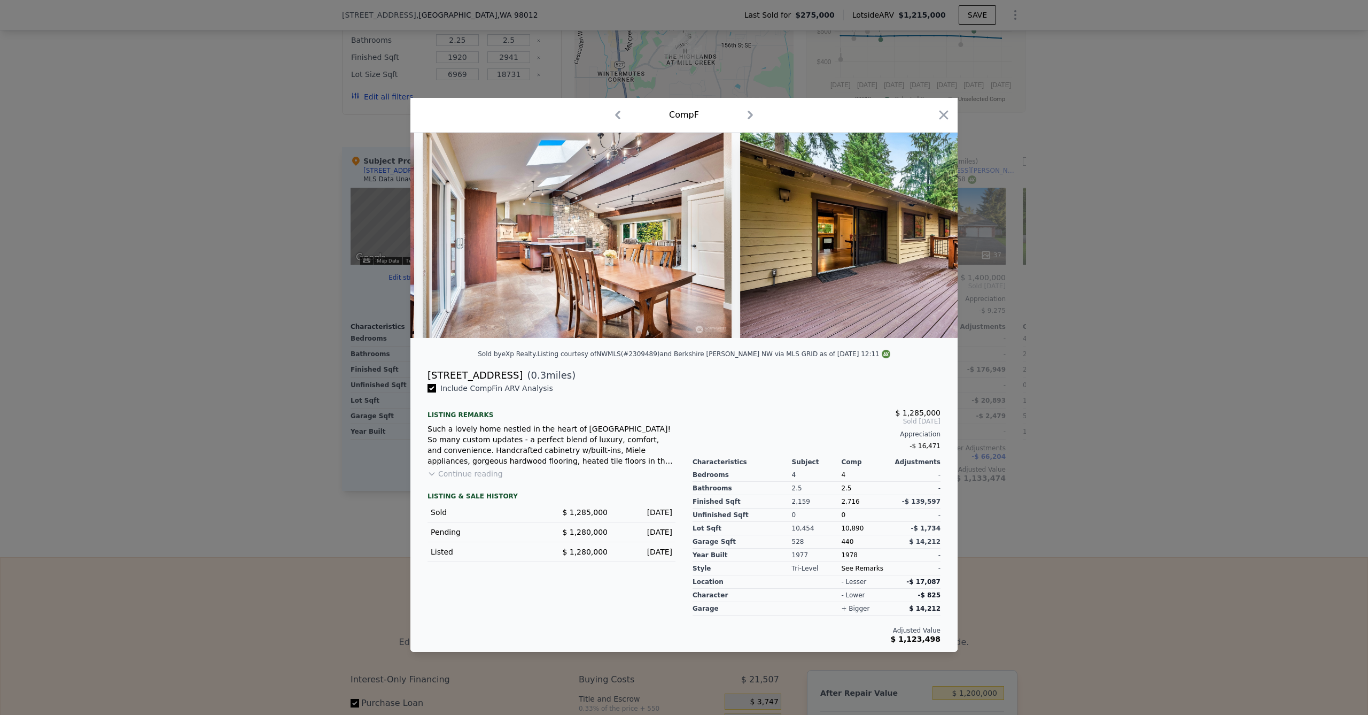
scroll to position [0, 5094]
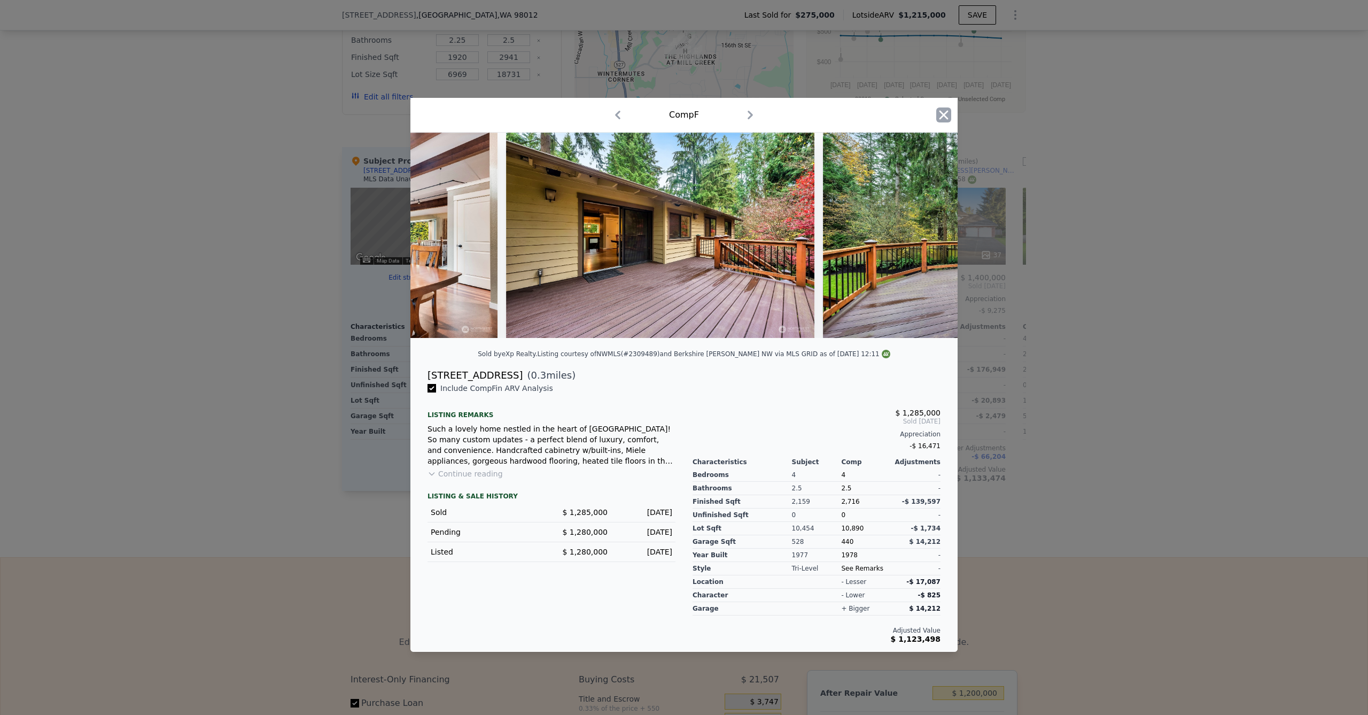
click at [948, 113] on icon "button" at bounding box center [943, 114] width 15 height 15
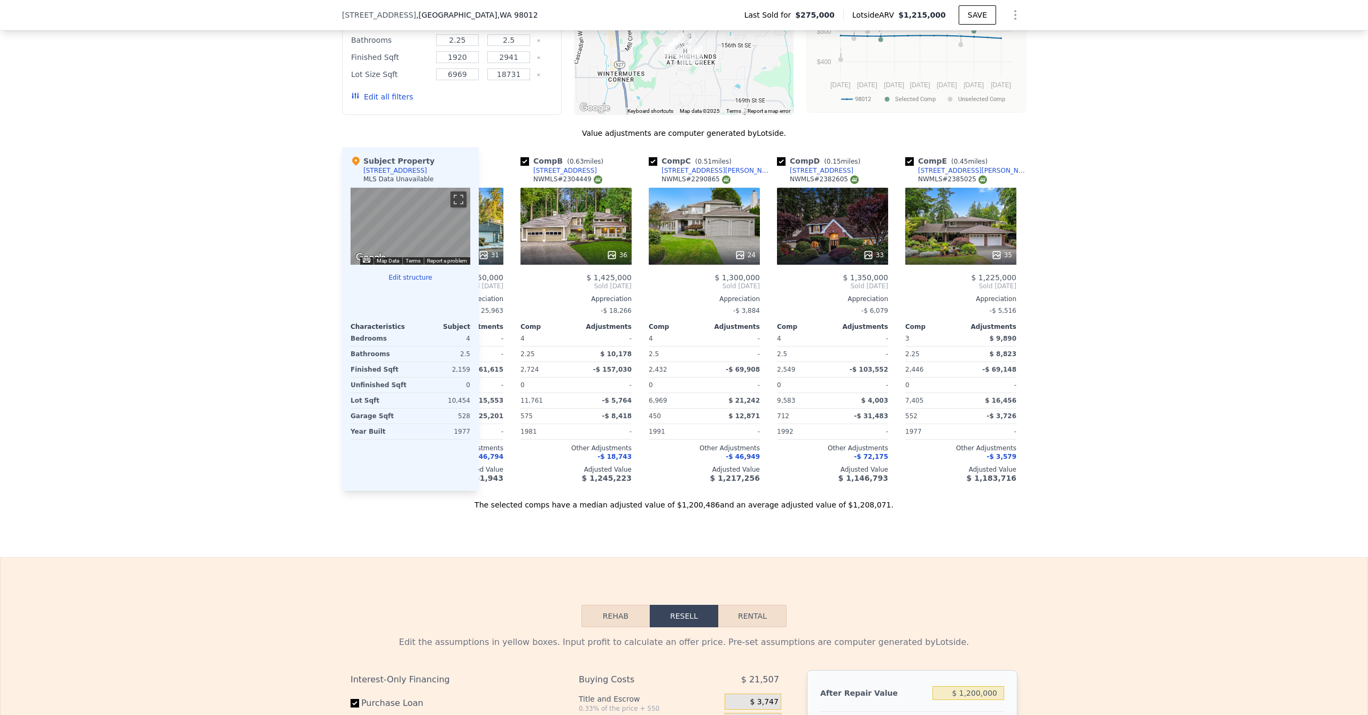
scroll to position [0, 96]
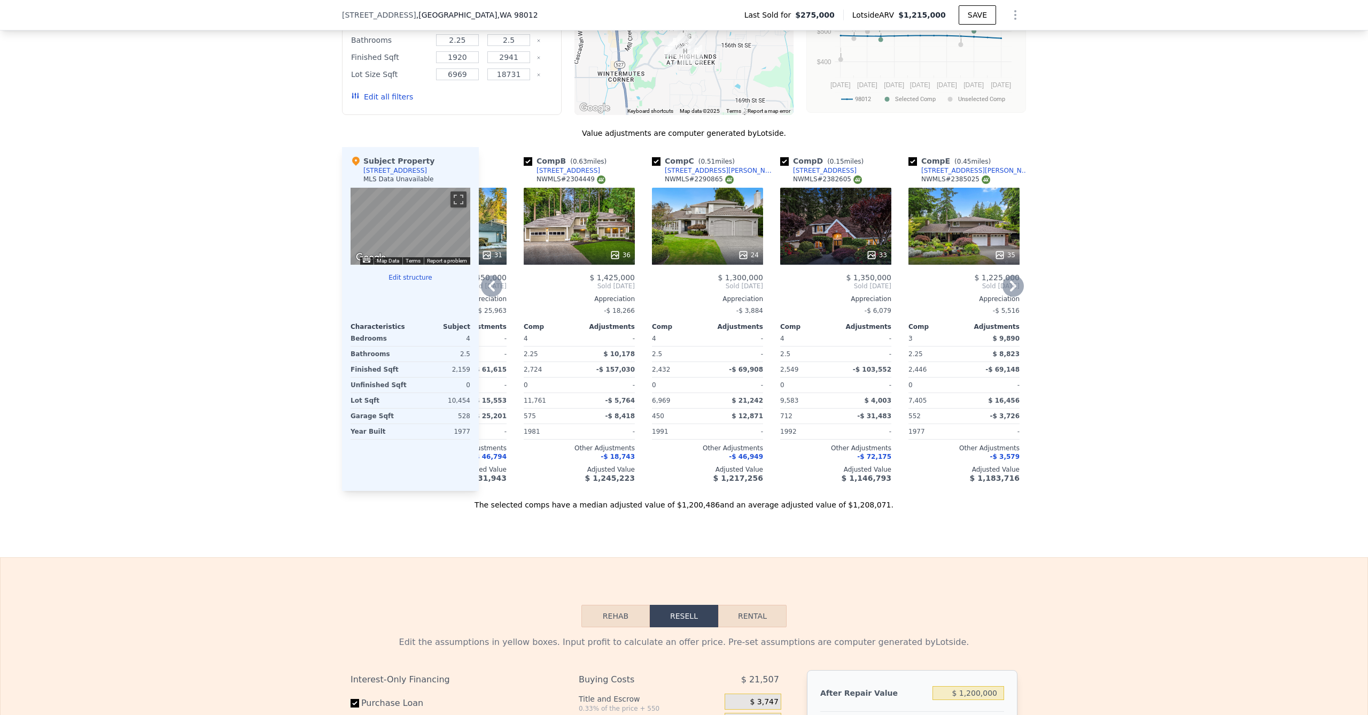
click at [678, 233] on div "24" at bounding box center [707, 226] width 111 height 77
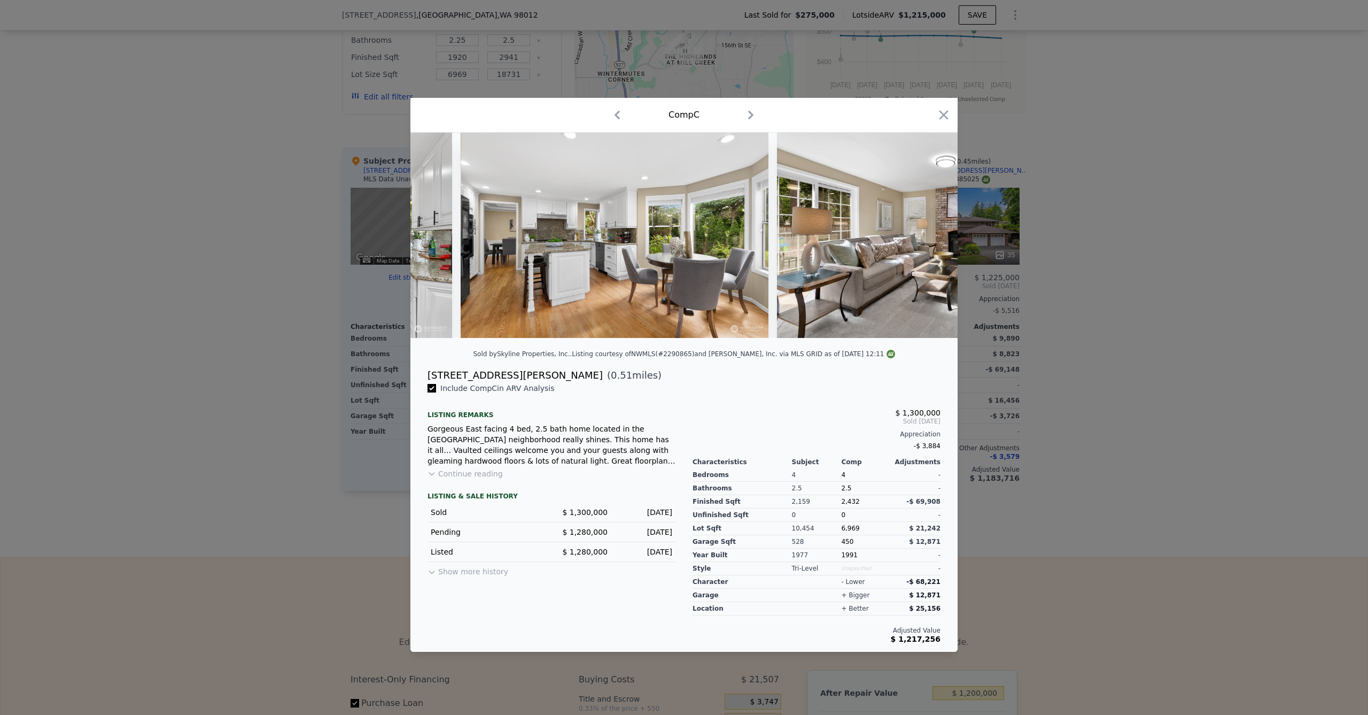
scroll to position [0, 3451]
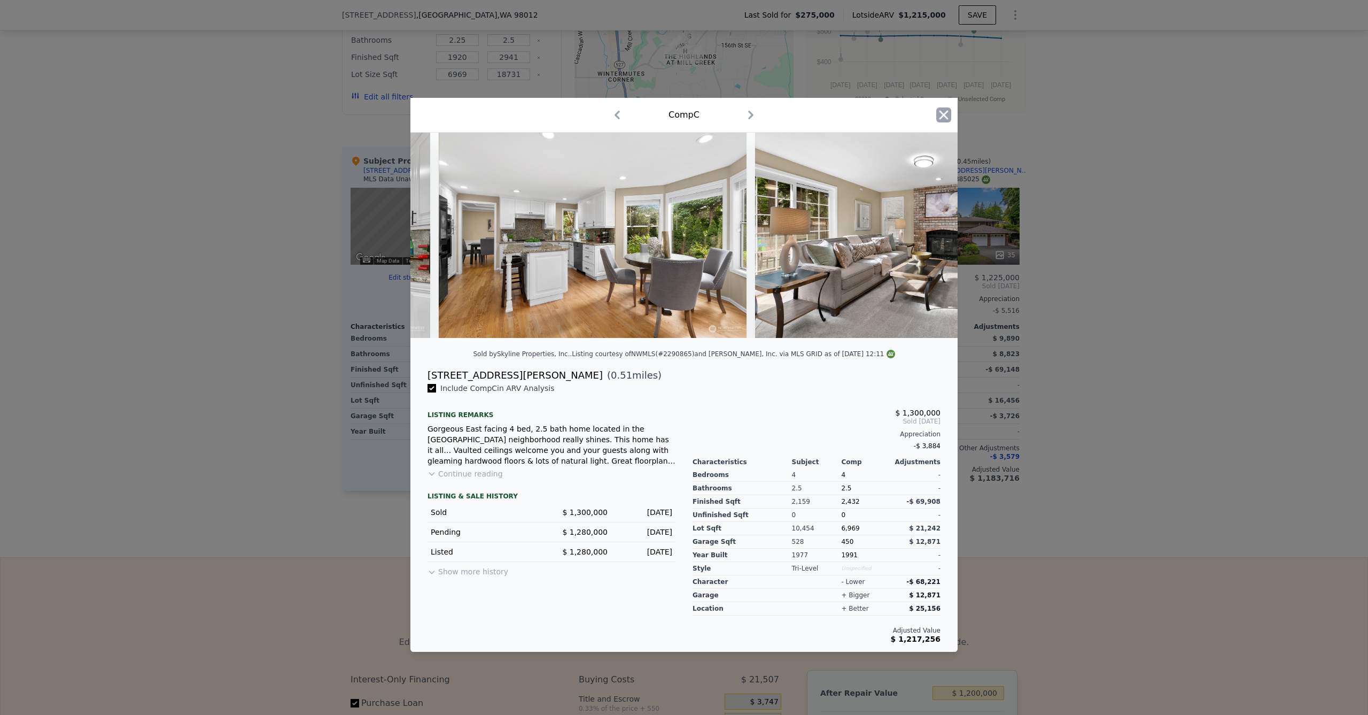
click at [946, 107] on icon "button" at bounding box center [943, 114] width 15 height 15
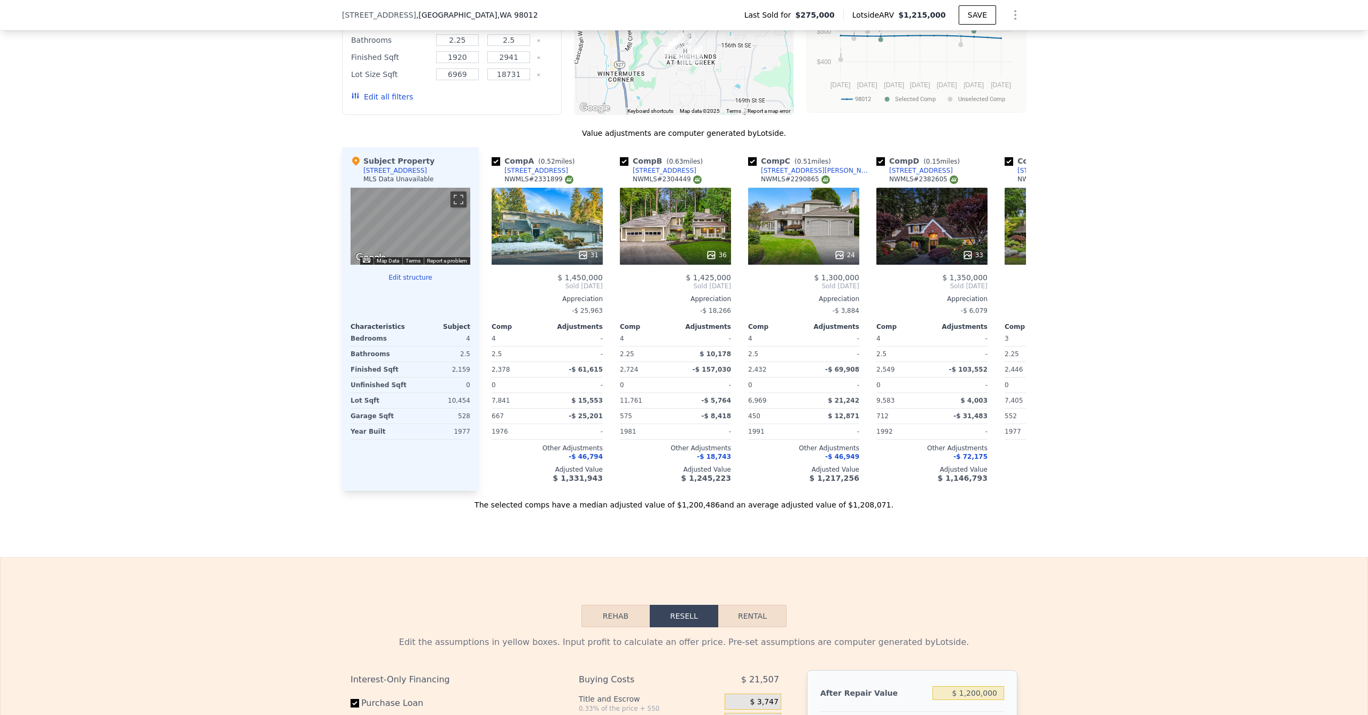
scroll to position [1400, 0]
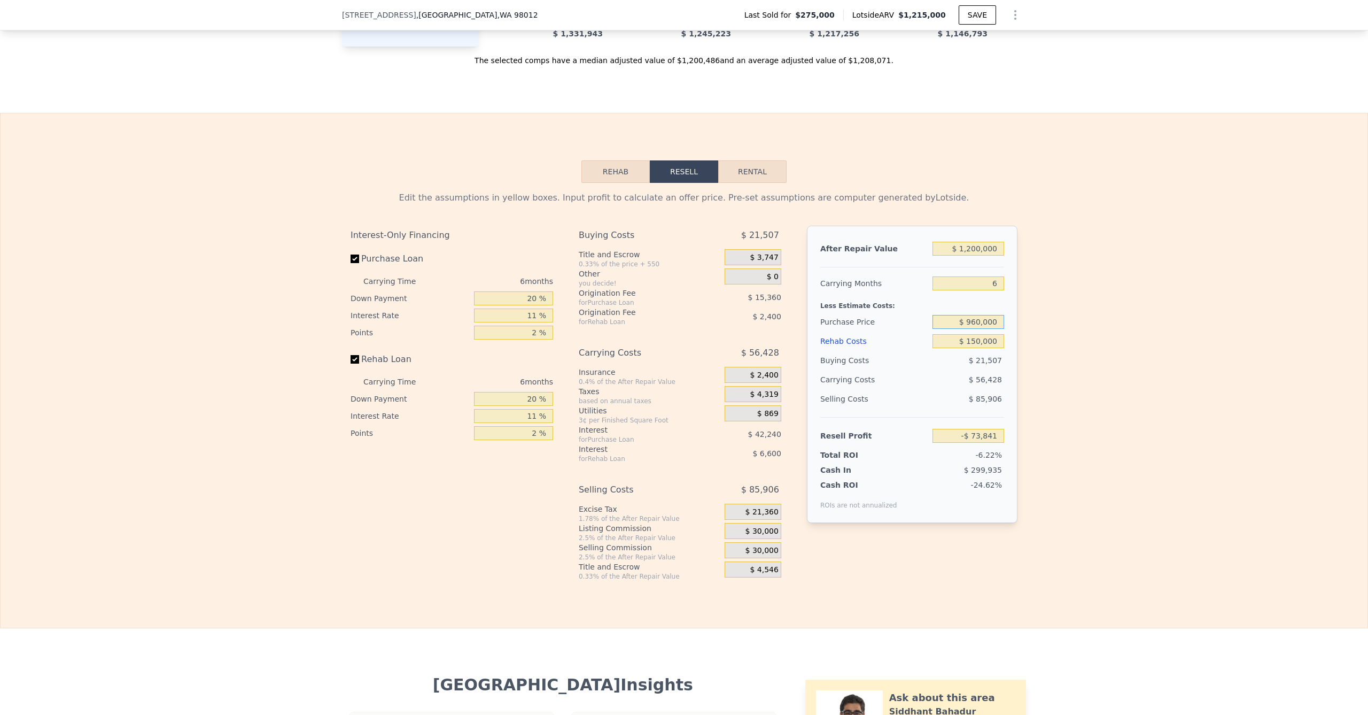
click at [972, 329] on input "$ 960,000" at bounding box center [969, 322] width 72 height 14
type input "$ 760,000"
type input "$ 138,827"
click at [1050, 376] on div "Edit the assumptions in yellow boxes. Input profit to calculate an offer price.…" at bounding box center [684, 382] width 1367 height 398
click at [969, 256] on input "$ 1,200,000" at bounding box center [969, 249] width 72 height 14
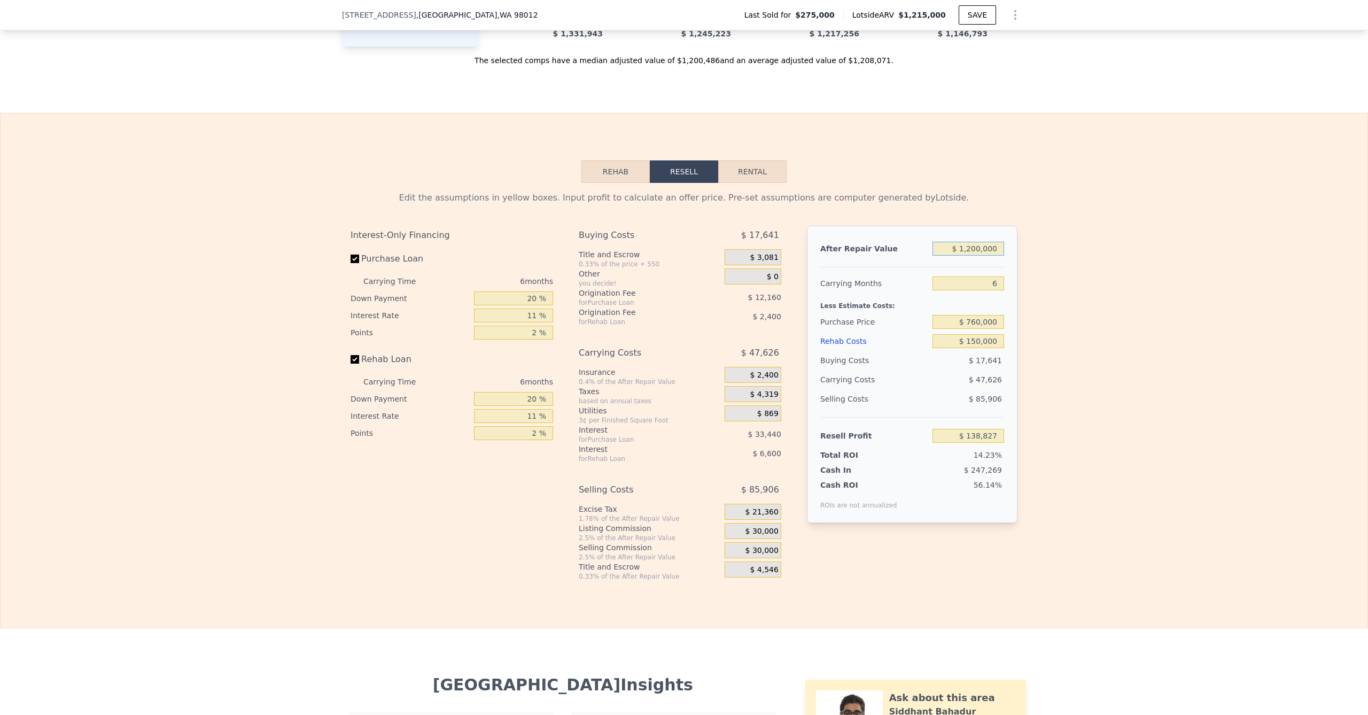
type input "$ 100,000"
type input "-$ 880,730"
type input "$ 1,100,000"
type input "$ 46,140"
click at [1069, 280] on div "Edit the assumptions in yellow boxes. Input profit to calculate an offer price.…" at bounding box center [684, 382] width 1367 height 398
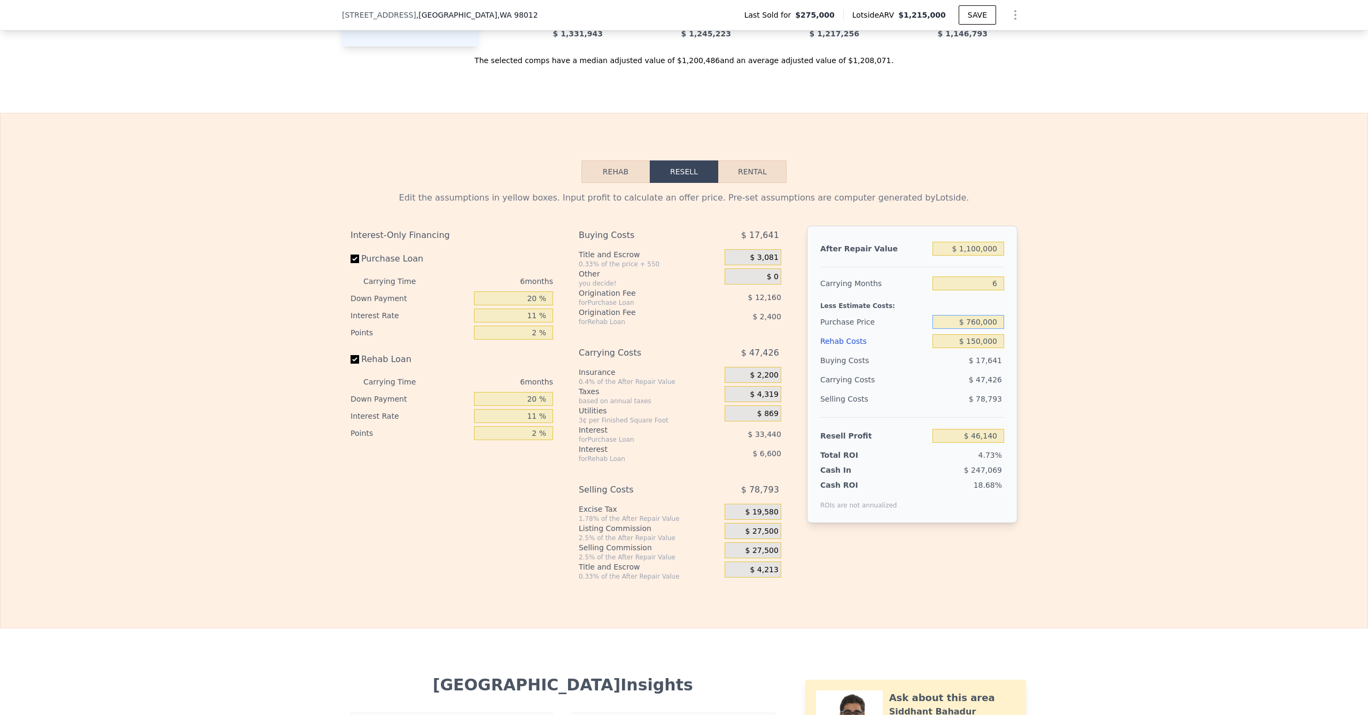
click at [974, 329] on input "$ 760,000" at bounding box center [969, 322] width 72 height 14
type input "$ 750,000"
type input "$ 56,771"
click at [1035, 351] on div "Edit the assumptions in yellow boxes. Input profit to calculate an offer price.…" at bounding box center [684, 382] width 1367 height 398
click at [973, 329] on input "$ 750,000" at bounding box center [969, 322] width 72 height 14
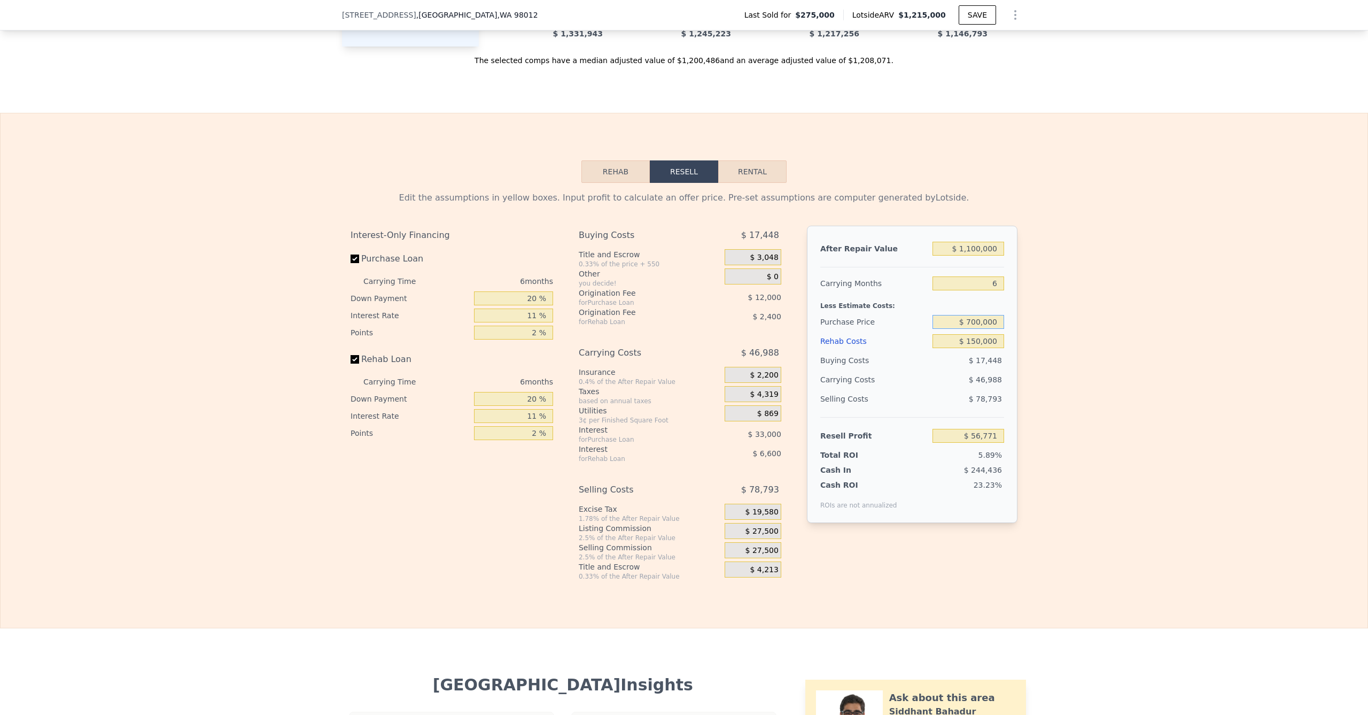
type input "$ 700,000"
type input "$ 109,940"
click at [1034, 332] on div "Edit the assumptions in yellow boxes. Input profit to calculate an offer price.…" at bounding box center [684, 382] width 1367 height 398
click at [979, 329] on input "$ 700,000" at bounding box center [969, 322] width 72 height 14
click at [976, 329] on input "$ 700,000" at bounding box center [969, 322] width 72 height 14
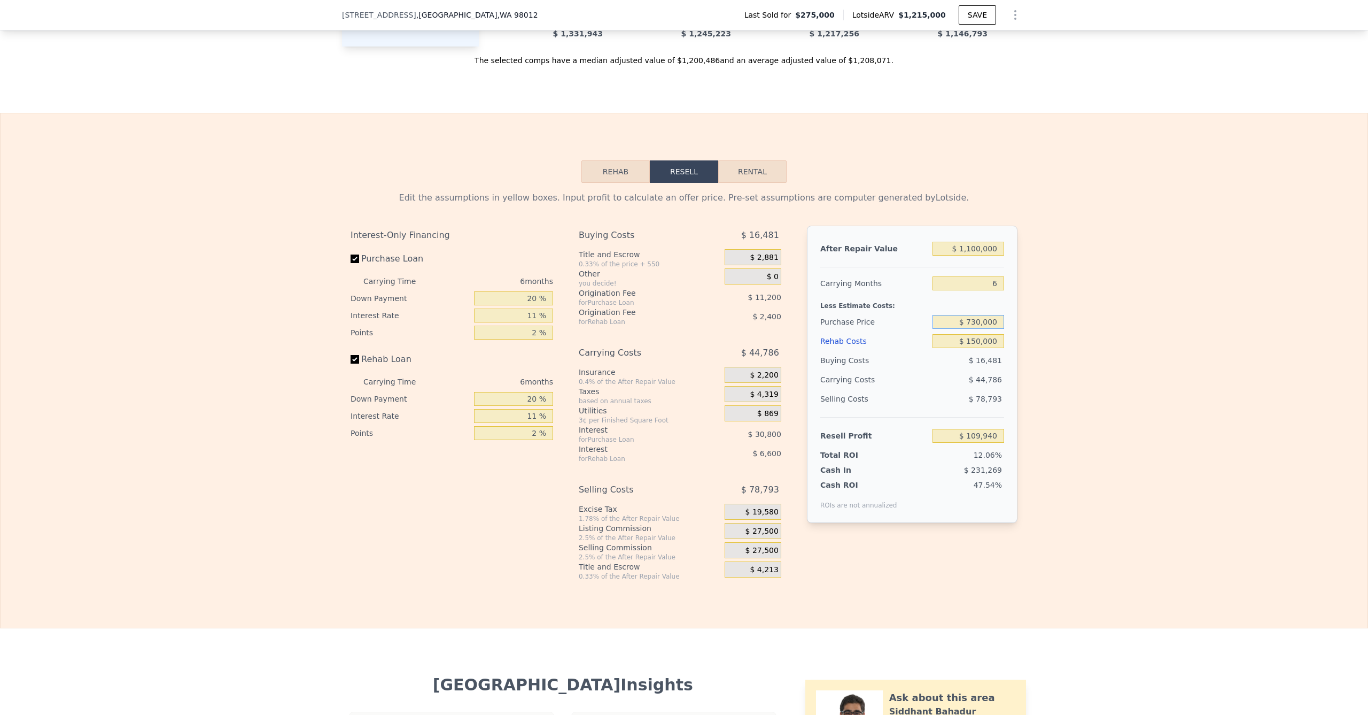
type input "$ 730,000"
type input "$ 78,040"
click at [1084, 314] on div "Edit the assumptions in yellow boxes. Input profit to calculate an offer price.…" at bounding box center [684, 382] width 1367 height 398
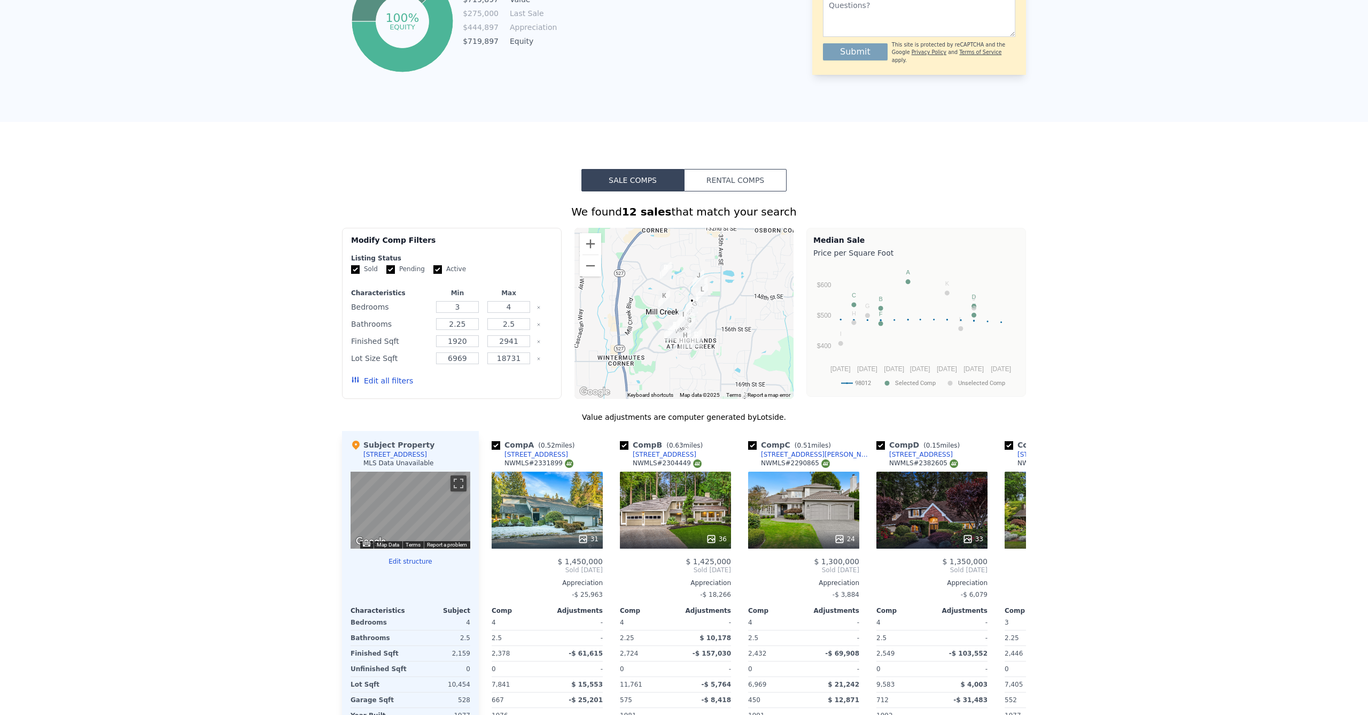
scroll to position [0, 0]
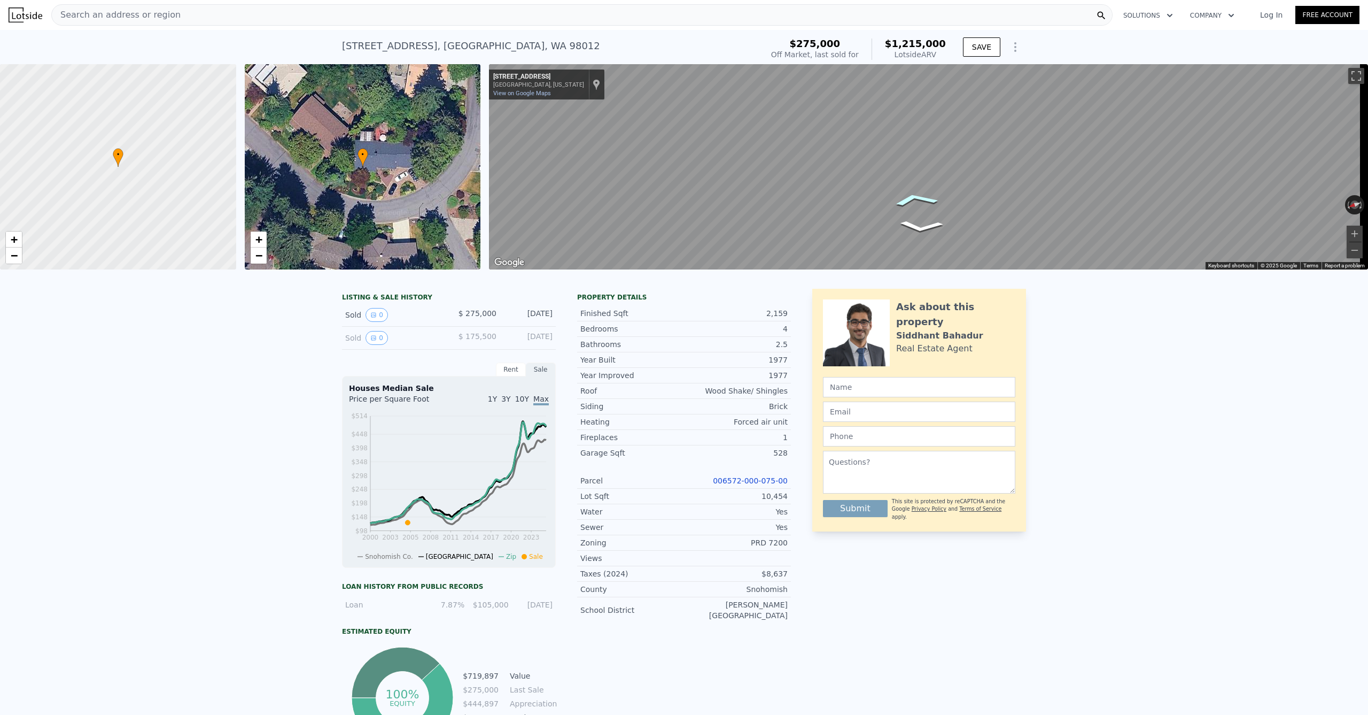
click at [920, 201] on icon "Go East, 152nd Pl SE" at bounding box center [916, 199] width 74 height 21
click at [848, 234] on div "Map" at bounding box center [928, 166] width 879 height 205
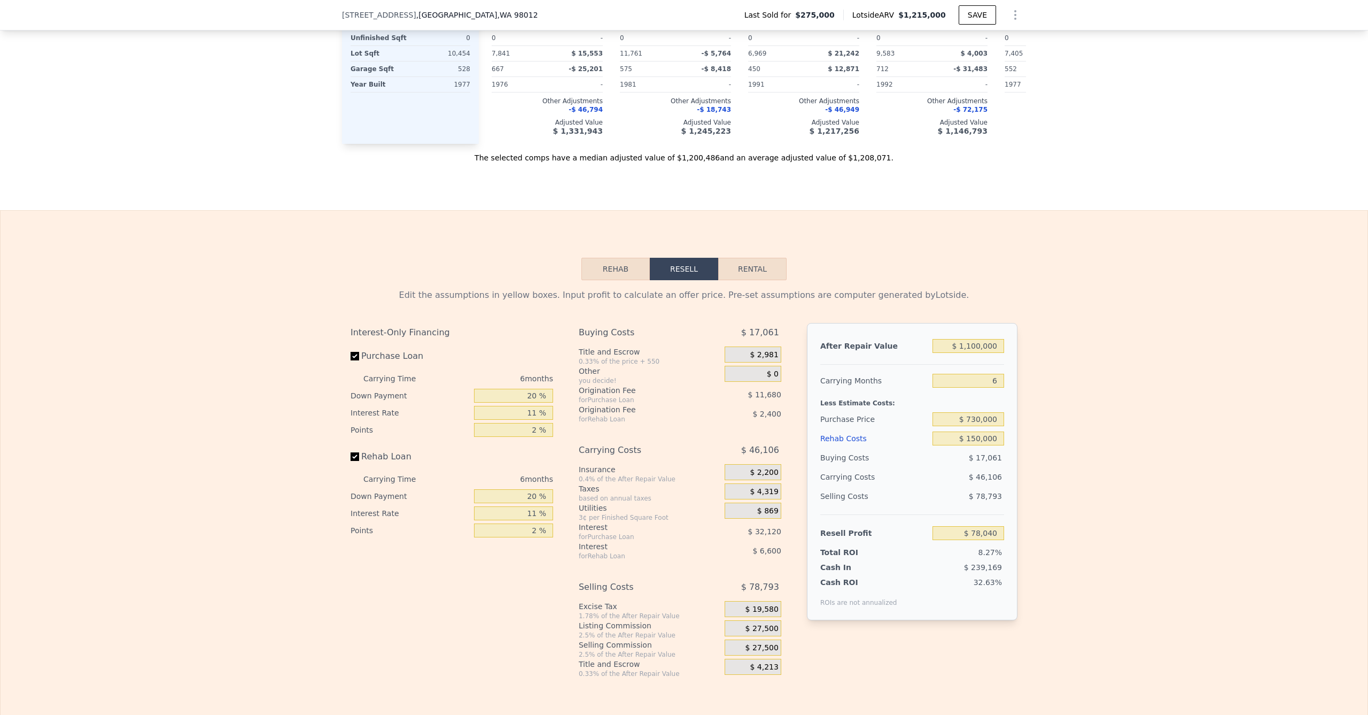
scroll to position [1321, 0]
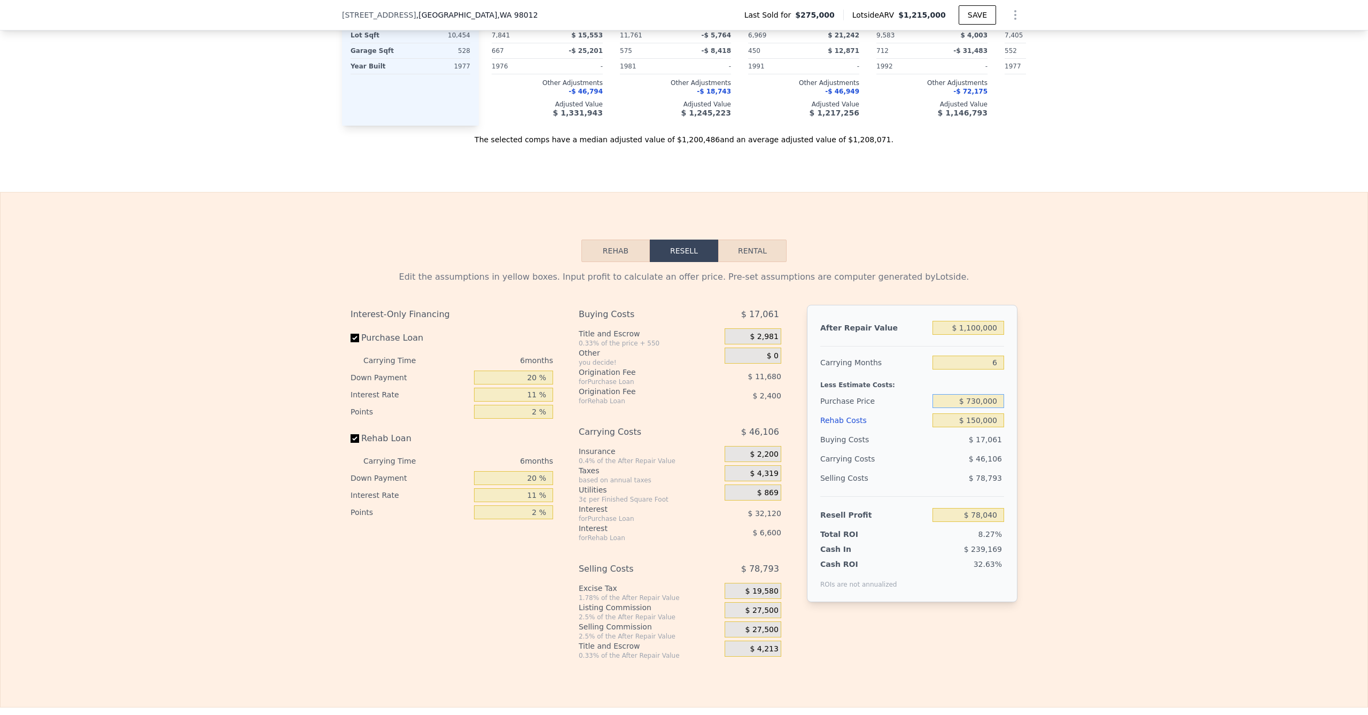
click at [977, 408] on input "$ 730,000" at bounding box center [969, 401] width 72 height 14
type input "$ 700,000"
type input "$ 109,940"
click at [1103, 393] on div "Edit the assumptions in yellow boxes. Input profit to calculate an offer price.…" at bounding box center [684, 461] width 1367 height 398
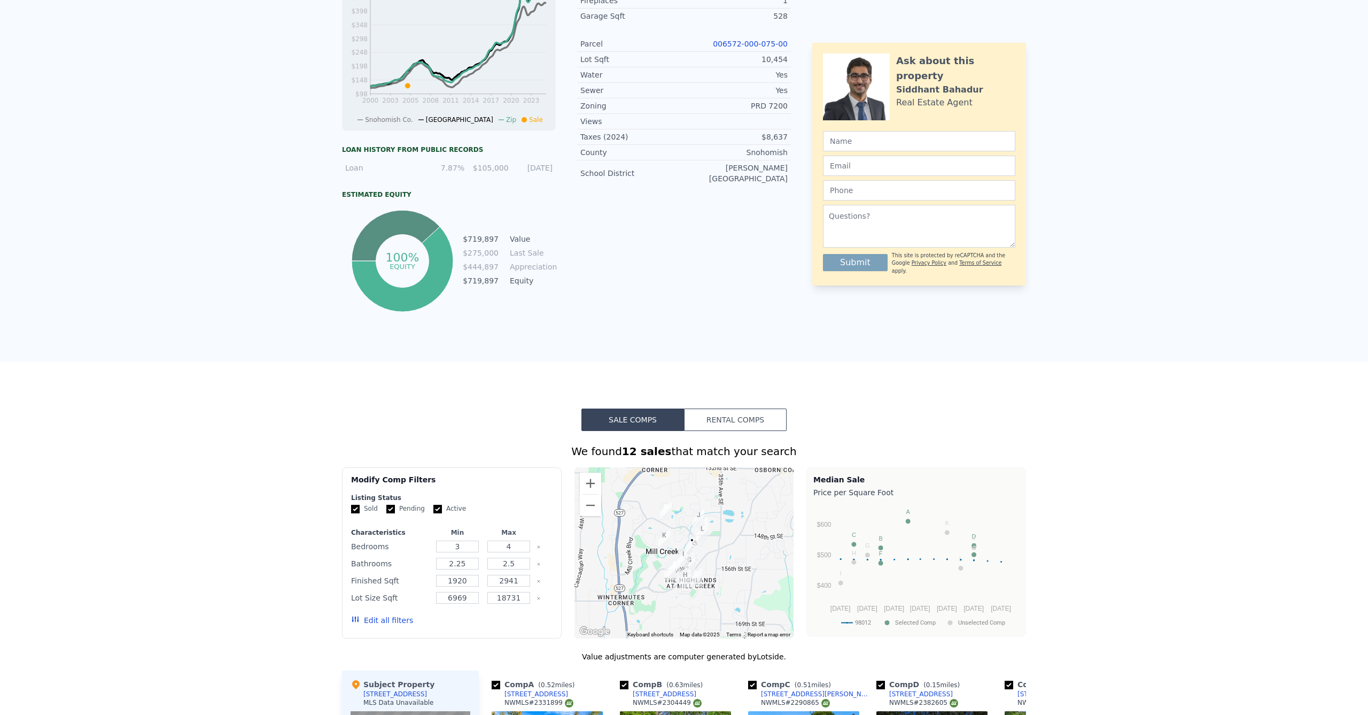
scroll to position [0, 0]
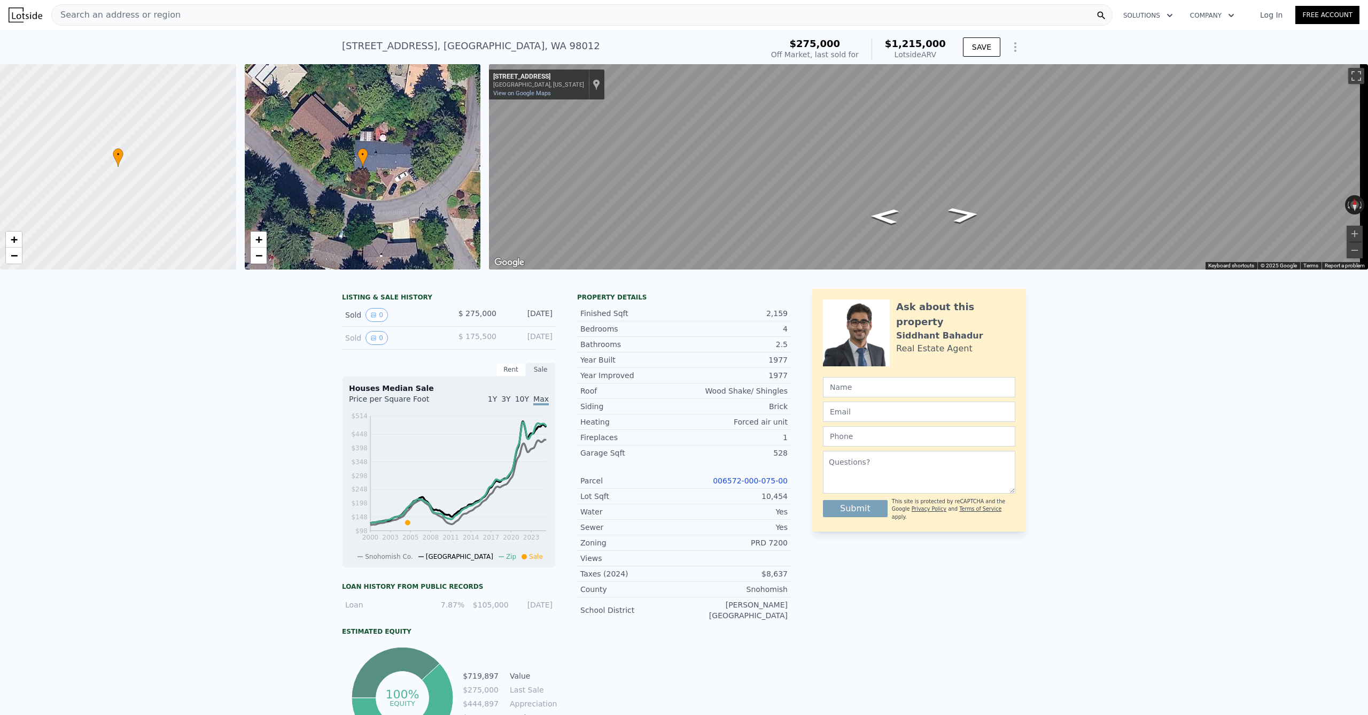
click at [232, 11] on div "Search an address or region" at bounding box center [582, 14] width 1062 height 21
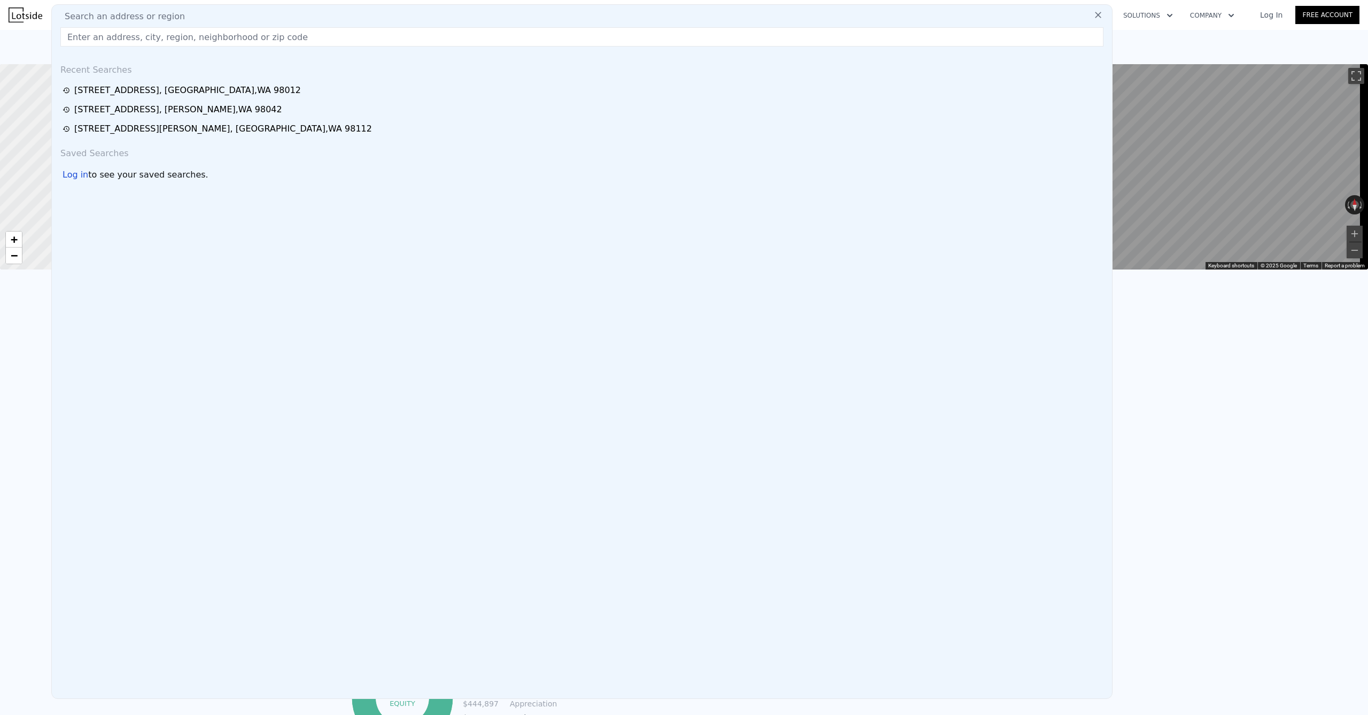
type input "$ 1,215,000"
type input "7"
type input "$ 0"
type input "$ 824,156"
click at [226, 16] on div "Search an address or region" at bounding box center [582, 16] width 1052 height 13
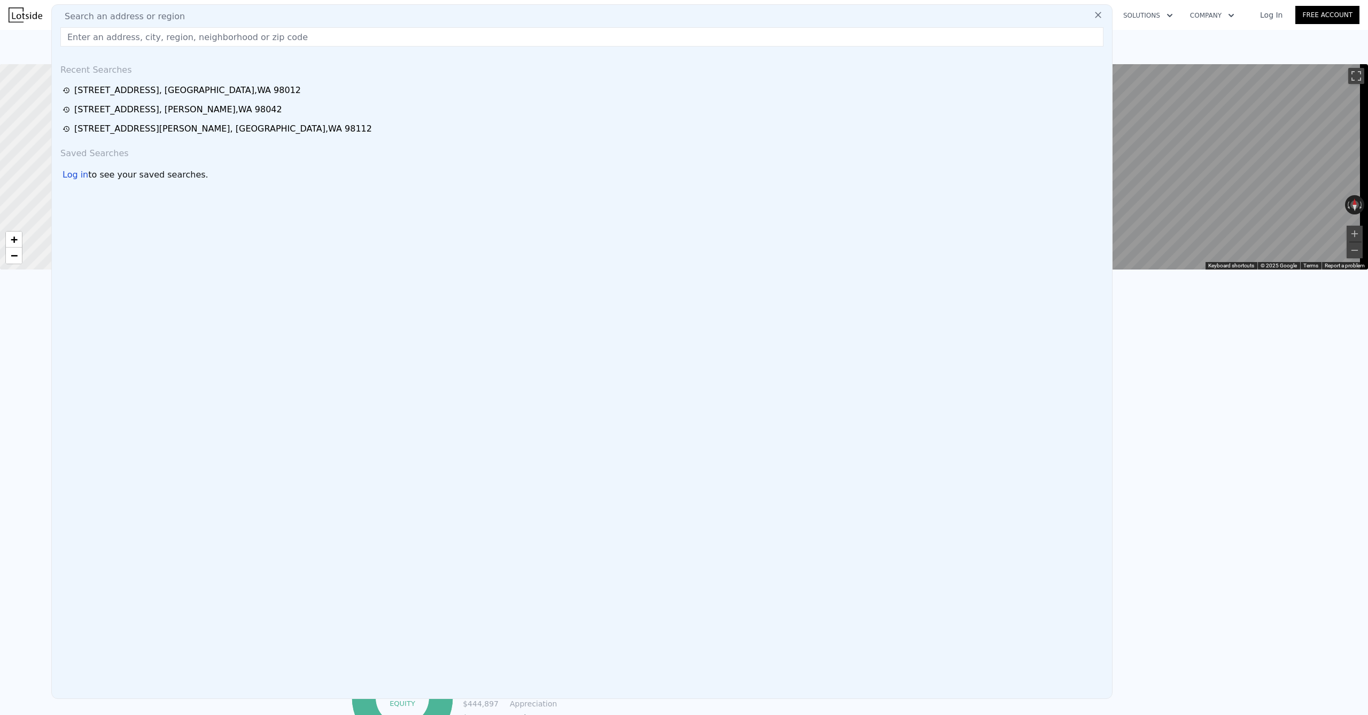
drag, startPoint x: 206, startPoint y: 34, endPoint x: 214, endPoint y: 44, distance: 13.3
click at [206, 34] on input "text" at bounding box center [581, 36] width 1043 height 19
paste input "2518 31st Ave S, Seattle, WA 98144"
type input "2518 31st Ave S, Seattle, WA 98144"
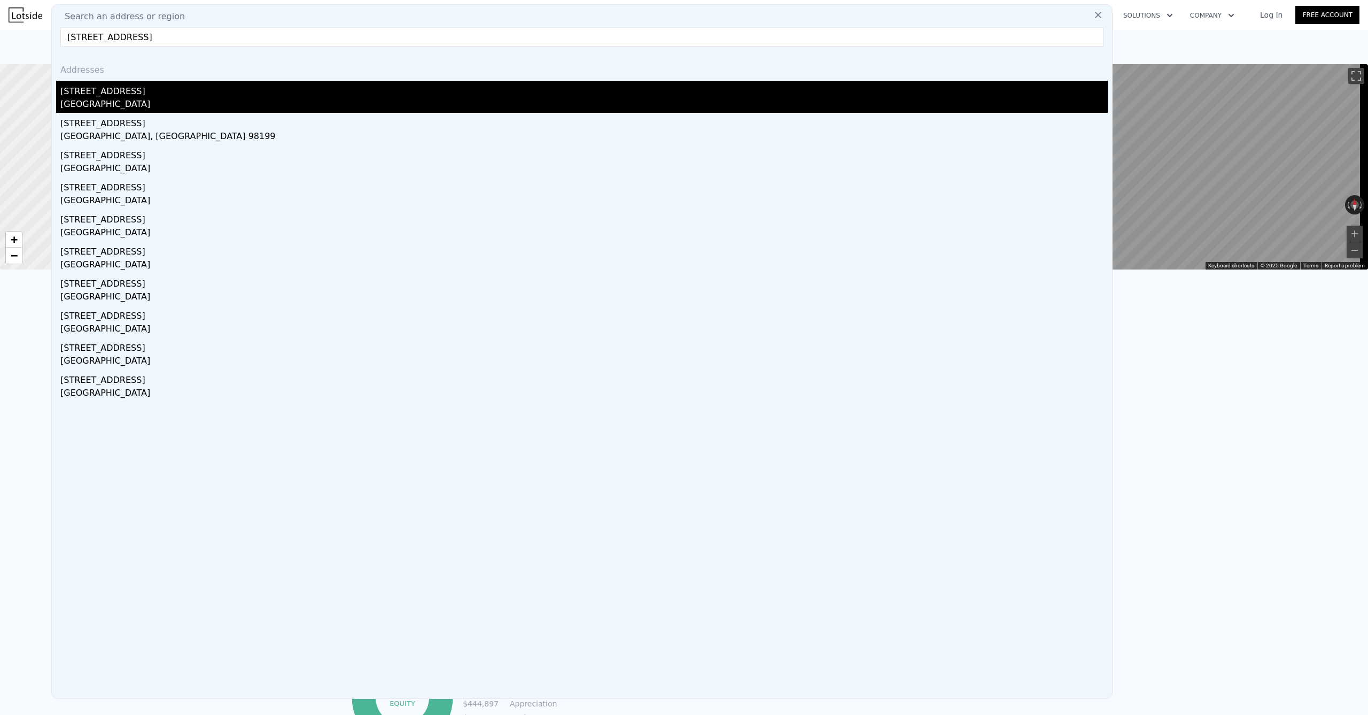
click at [198, 85] on div "2518 31st Ave S" at bounding box center [584, 89] width 1048 height 17
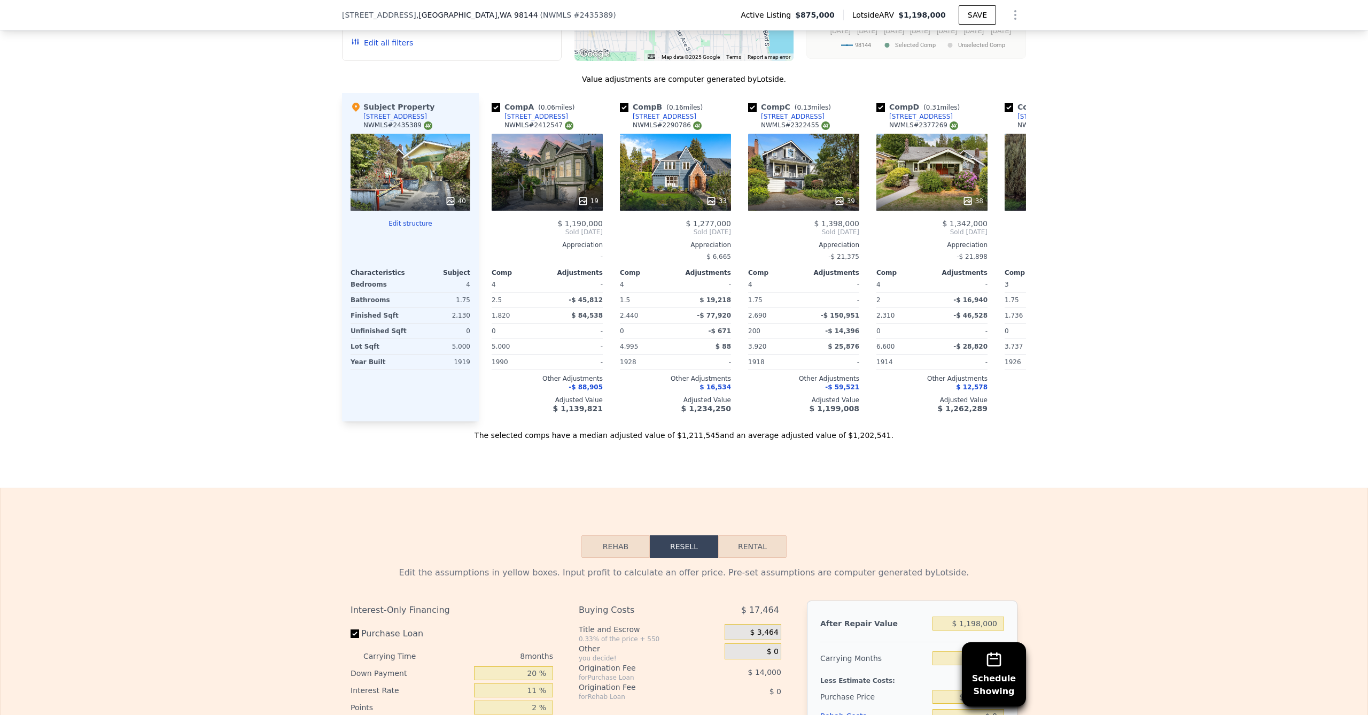
scroll to position [1111, 0]
